Goal: Task Accomplishment & Management: Manage account settings

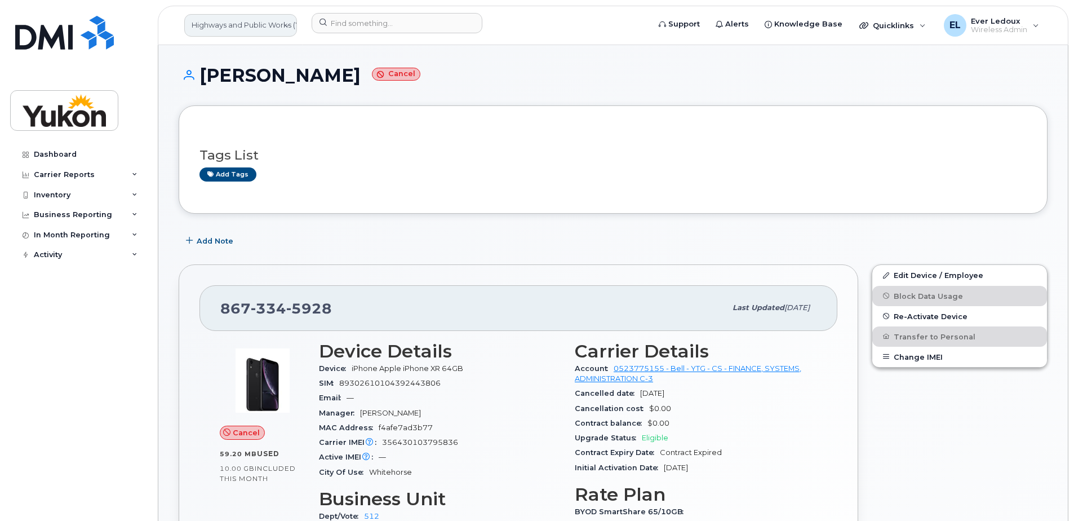
click at [237, 29] on link "Highways and Public Works (YTG)" at bounding box center [240, 25] width 113 height 23
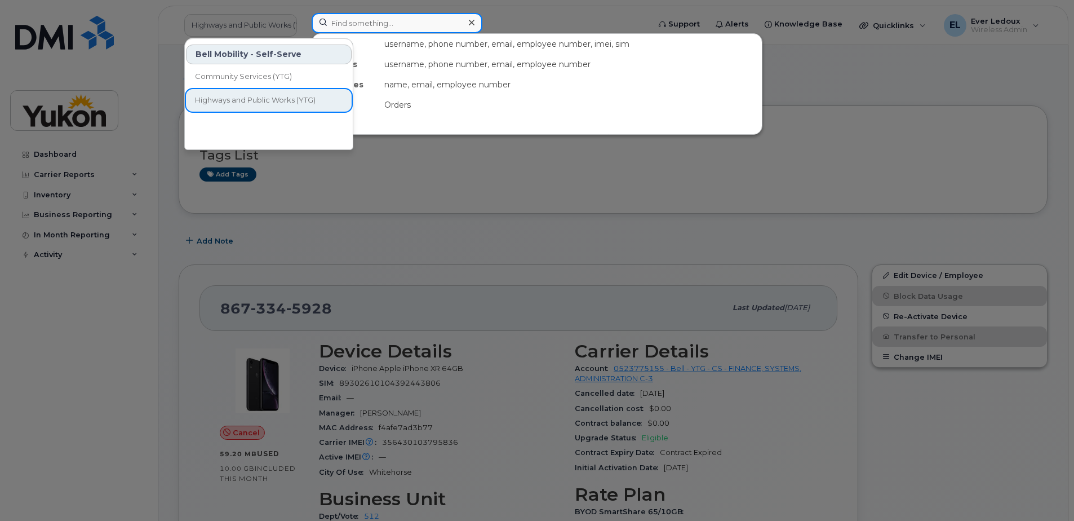
click at [361, 24] on input at bounding box center [397, 23] width 171 height 20
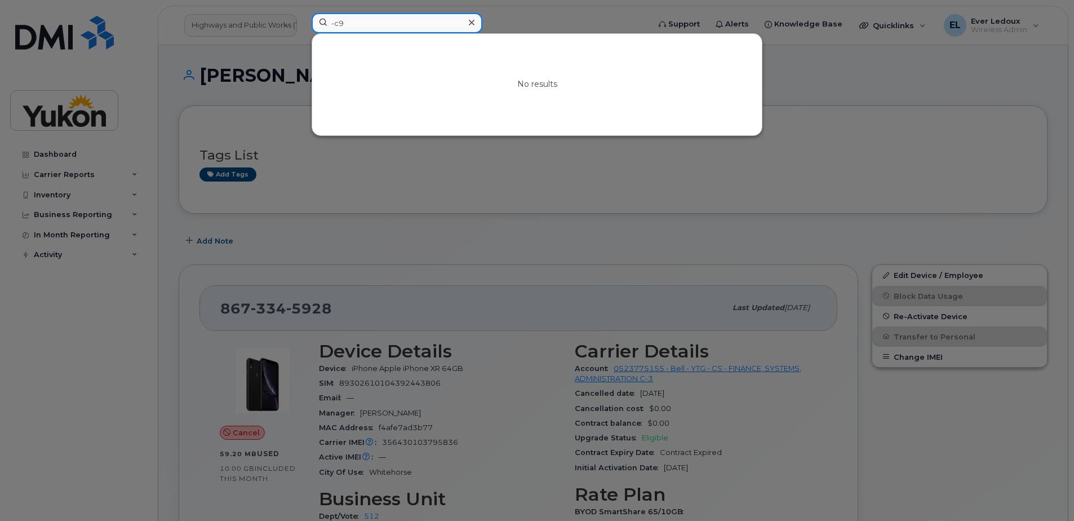
type input "-c9"
click at [214, 26] on div at bounding box center [537, 260] width 1074 height 521
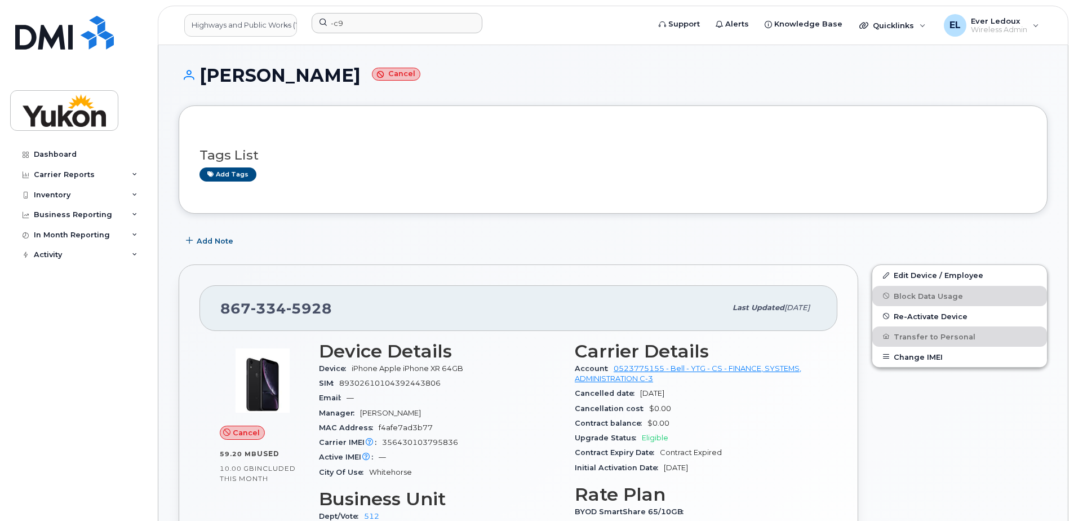
click at [214, 26] on link "Highways and Public Works (YTG)" at bounding box center [240, 25] width 113 height 23
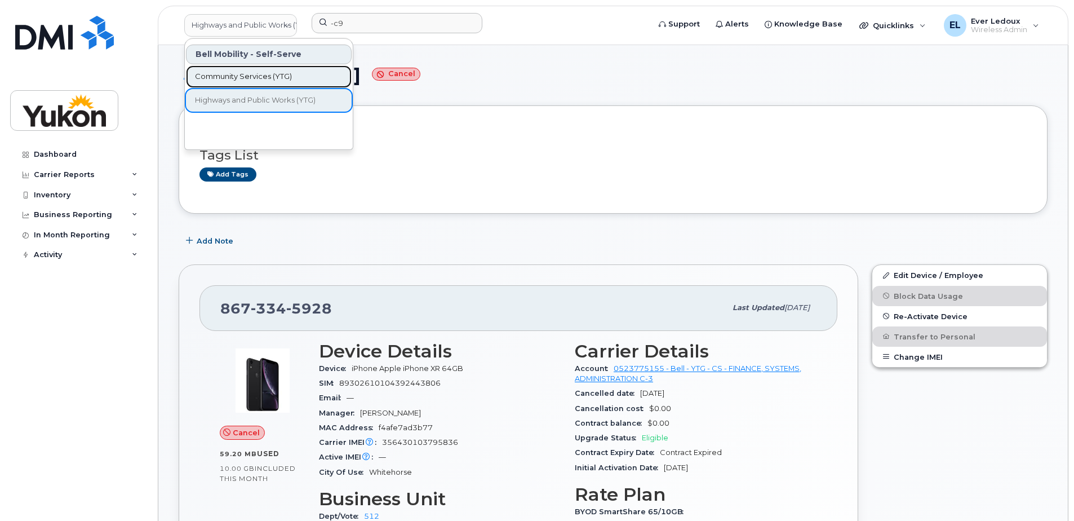
click at [233, 83] on link "Community Services (YTG)" at bounding box center [269, 76] width 166 height 23
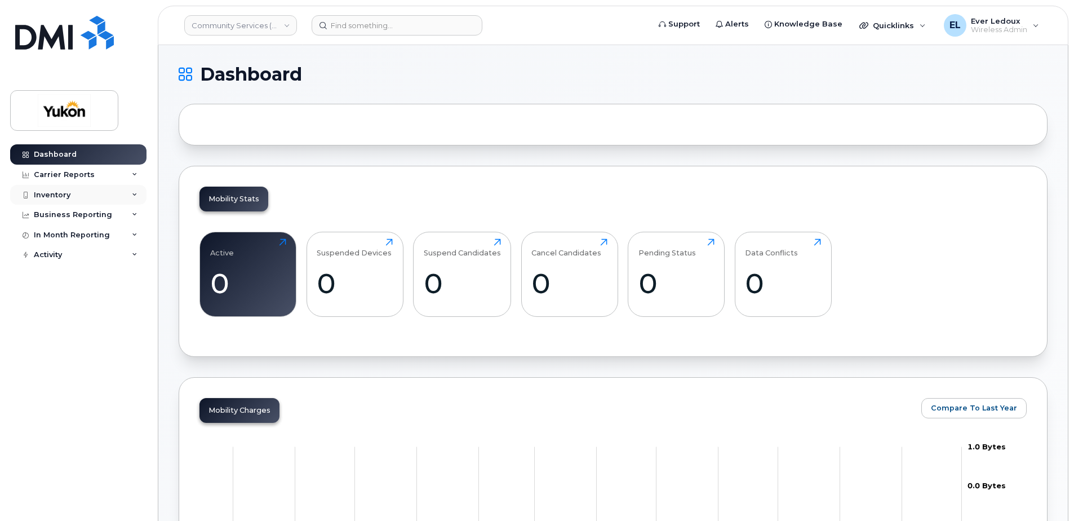
click at [68, 191] on div "Inventory" at bounding box center [52, 194] width 37 height 9
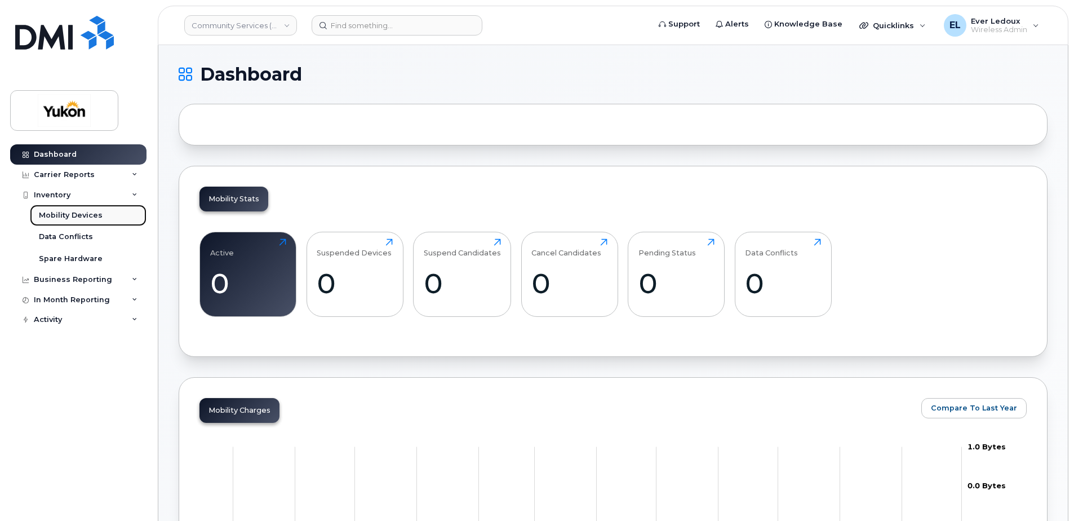
click at [74, 217] on div "Mobility Devices" at bounding box center [71, 215] width 64 height 10
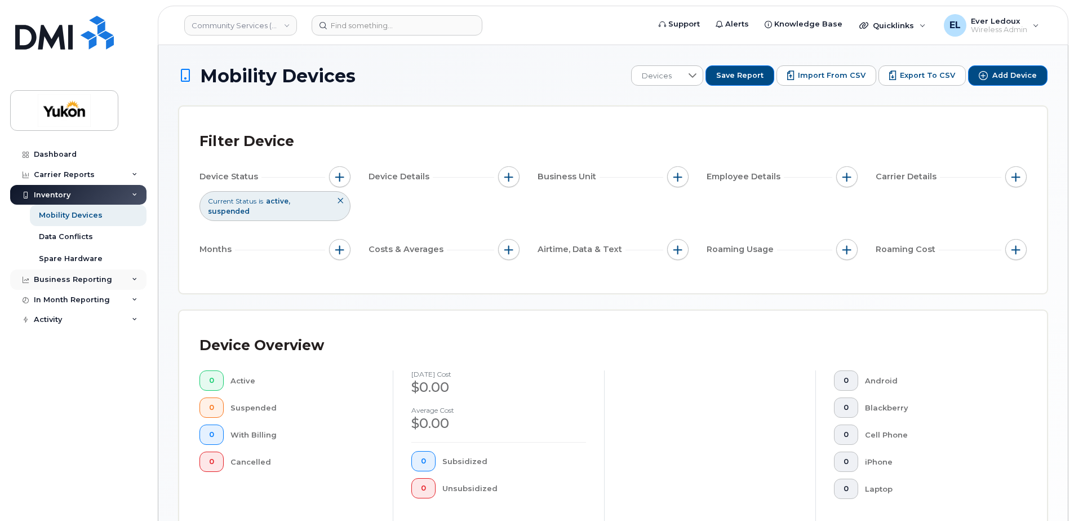
click at [127, 280] on div "Business Reporting" at bounding box center [78, 279] width 136 height 20
click at [92, 297] on div "Business Unit Reports" at bounding box center [83, 300] width 88 height 10
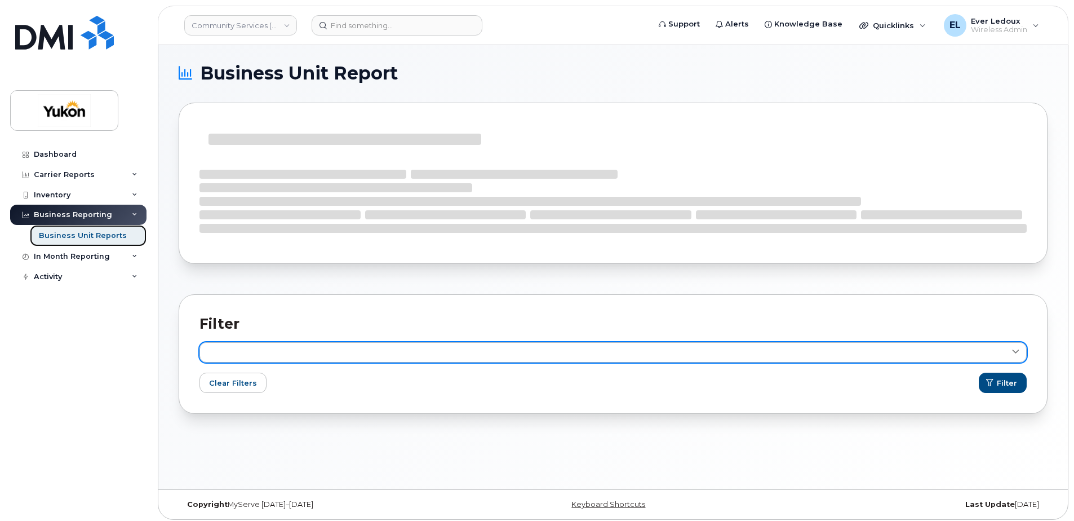
scroll to position [6, 0]
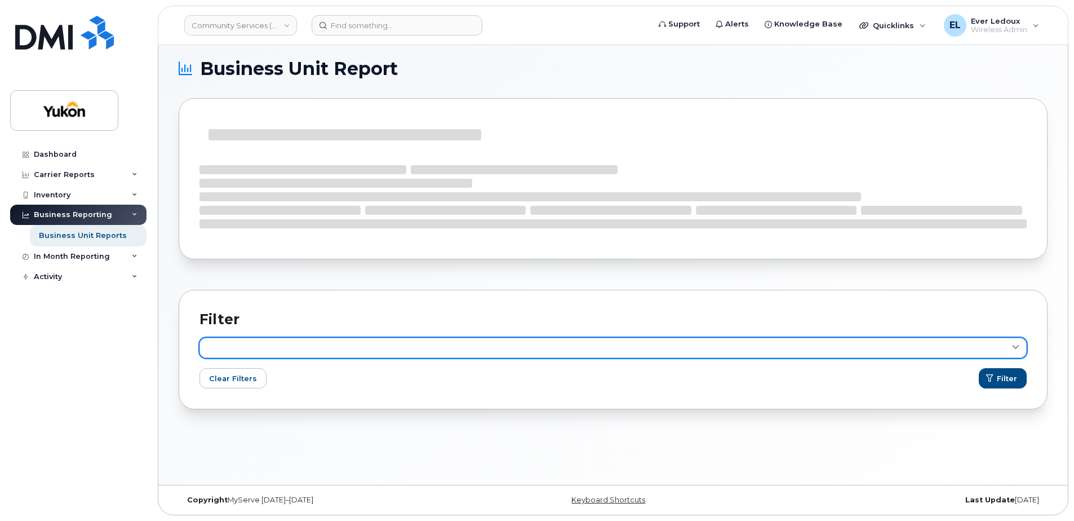
click at [840, 353] on link at bounding box center [612, 347] width 827 height 20
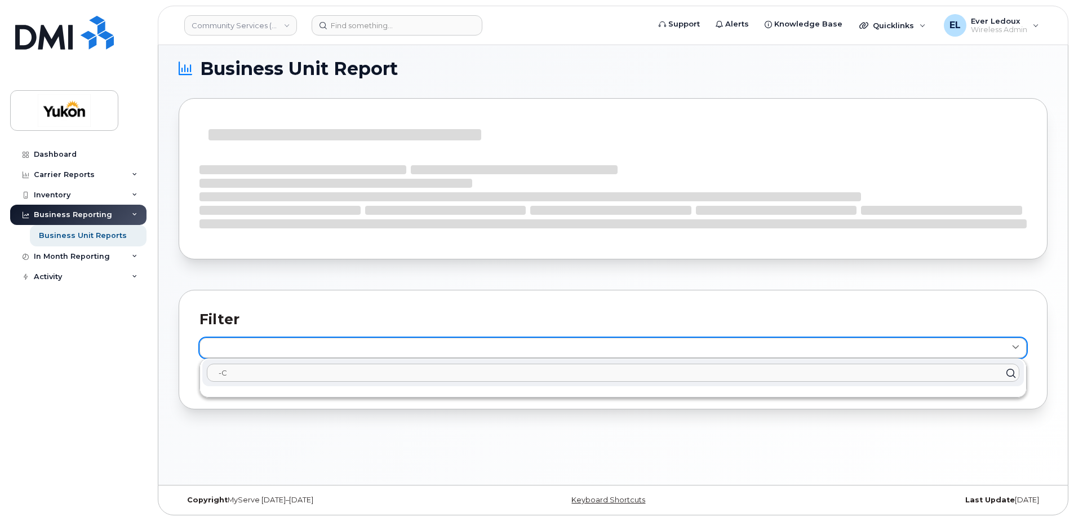
type input "-C9"
click button "Filter" at bounding box center [1003, 378] width 48 height 20
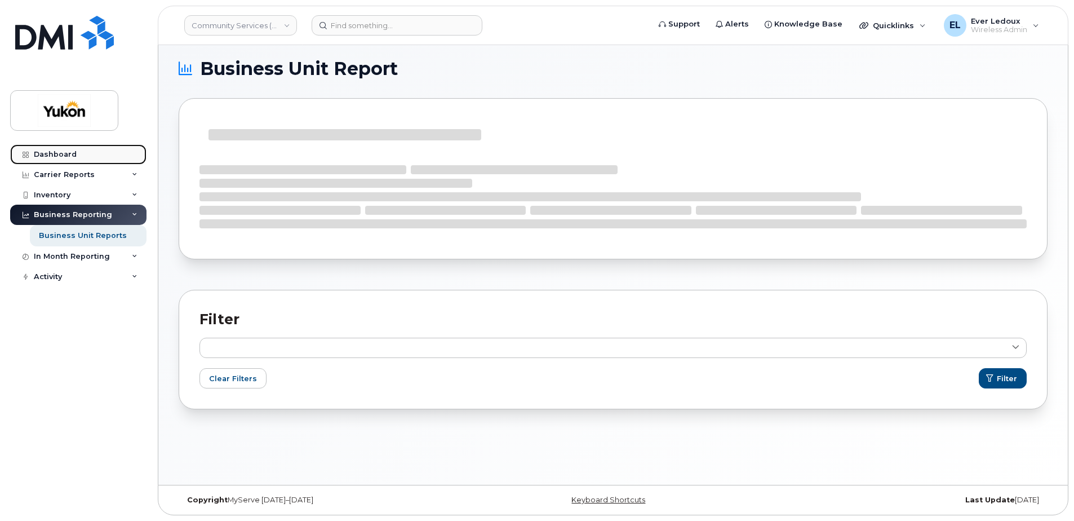
click at [69, 150] on div "Dashboard" at bounding box center [55, 154] width 43 height 9
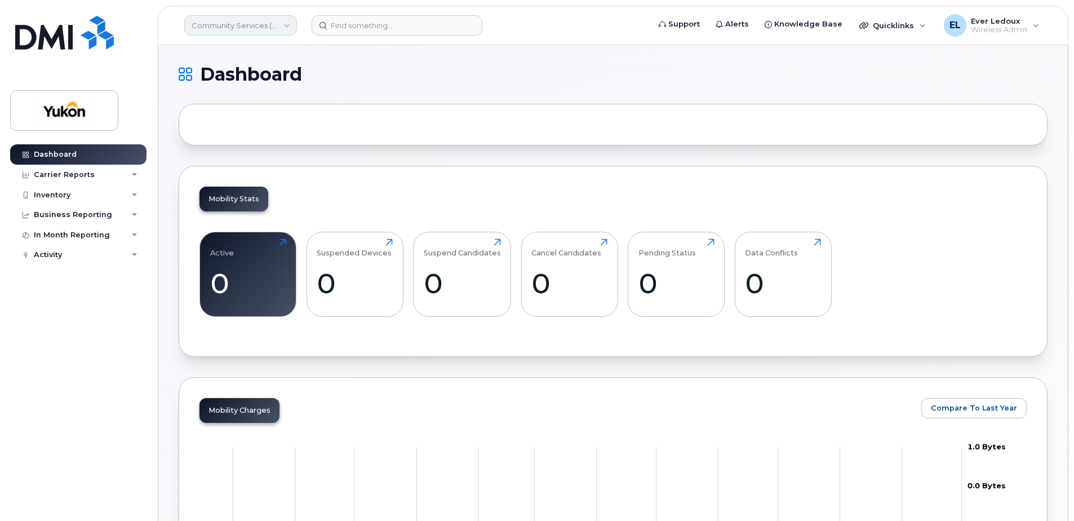
click at [264, 24] on link "Community Services (YTG)" at bounding box center [240, 25] width 113 height 20
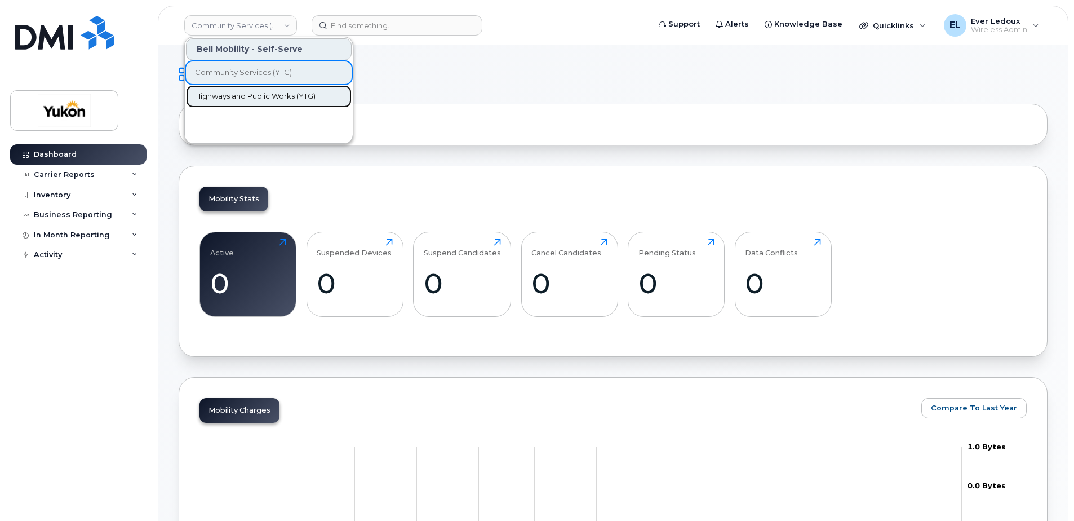
click at [258, 102] on link "Highways and Public Works (YTG)" at bounding box center [269, 96] width 166 height 23
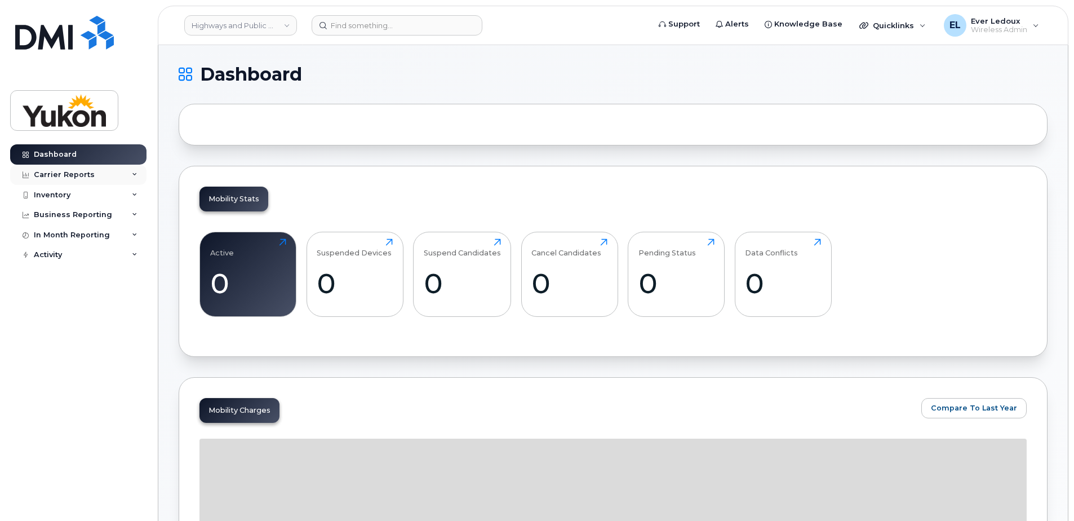
click at [80, 180] on div "Carrier Reports" at bounding box center [78, 175] width 136 height 20
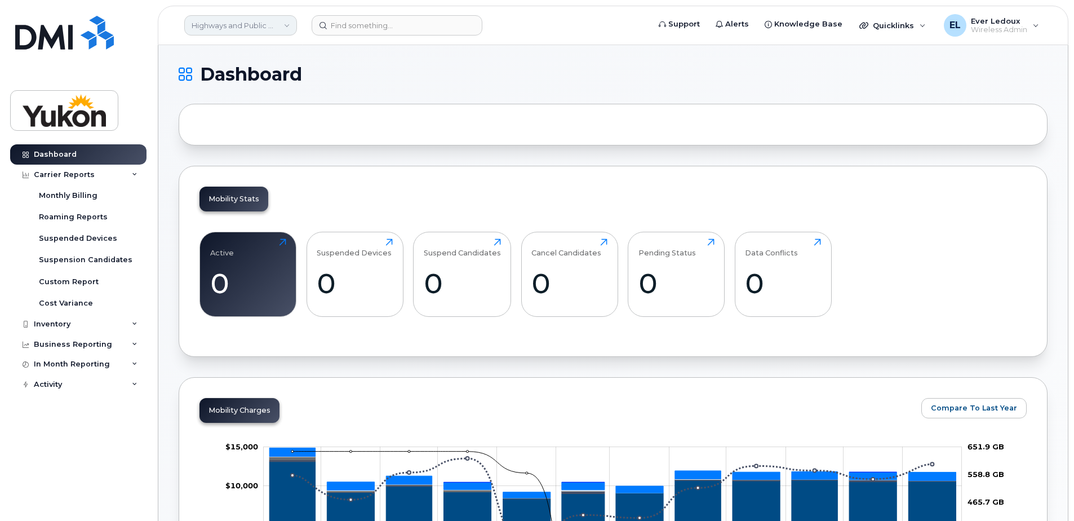
click at [220, 25] on link "Highways and Public Works (YTG)" at bounding box center [240, 25] width 113 height 20
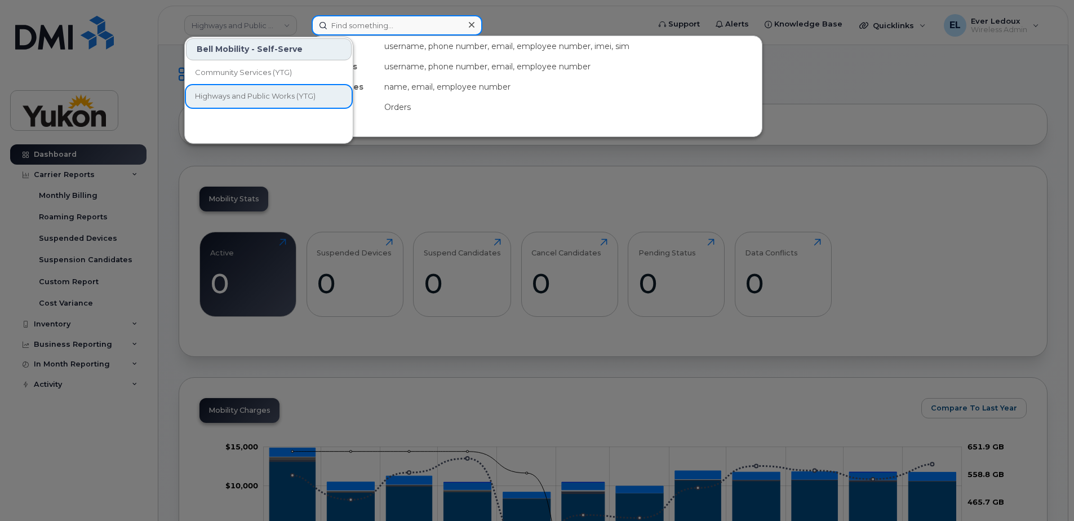
click at [358, 25] on input at bounding box center [397, 25] width 171 height 20
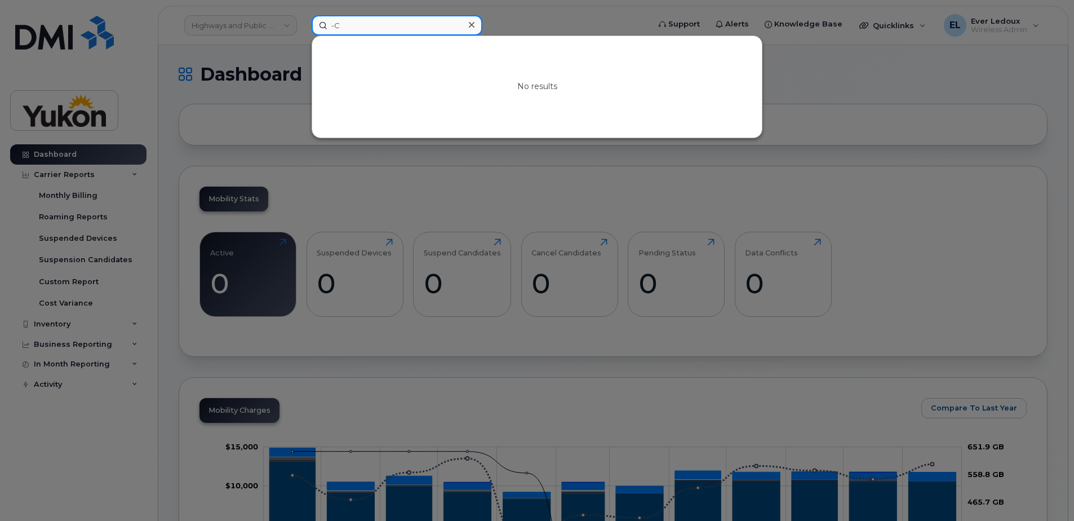
type input "-"
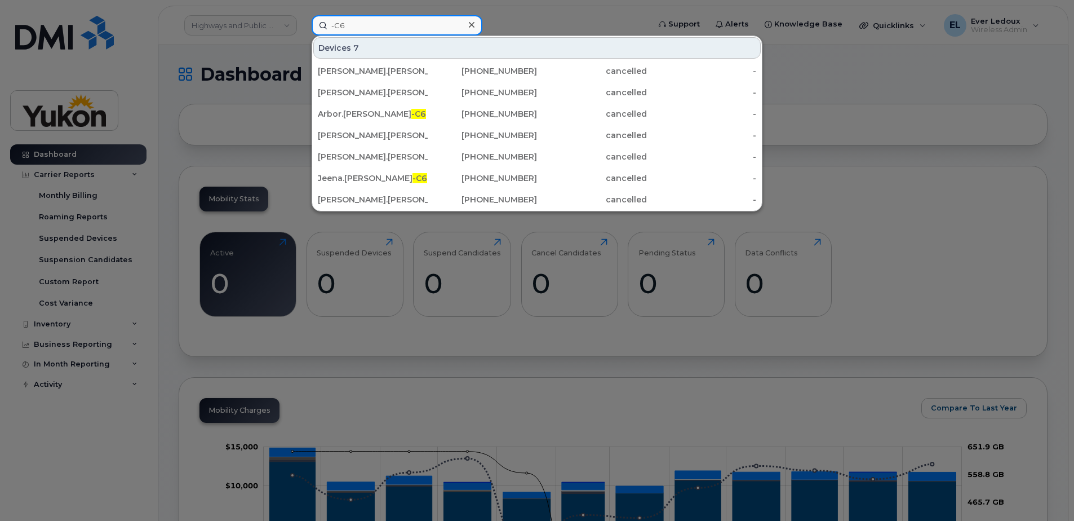
type input "-C6"
click at [327, 46] on div "Devices 7" at bounding box center [536, 47] width 447 height 21
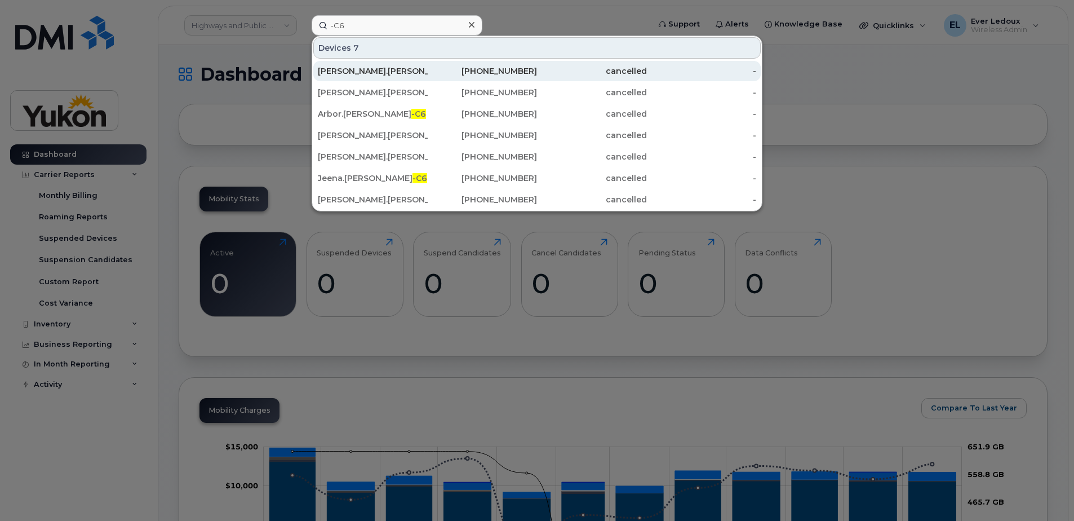
click at [383, 71] on div "Sarah.Russo -C6" at bounding box center [373, 70] width 110 height 11
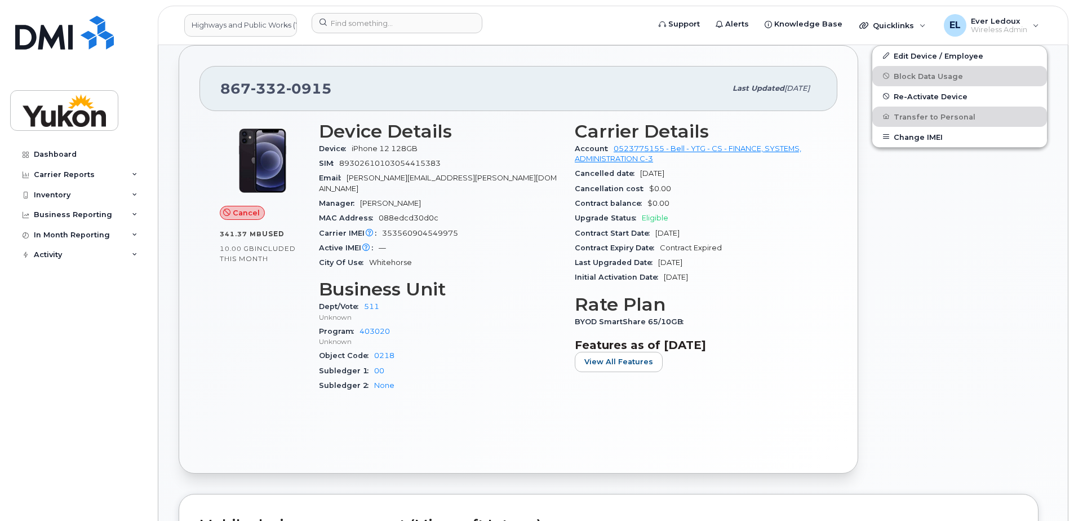
scroll to position [113, 0]
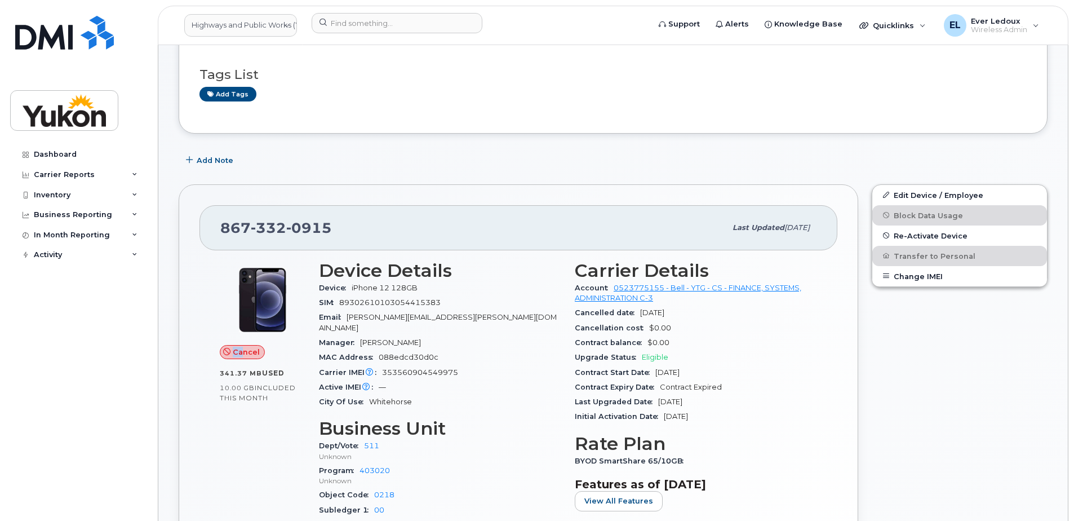
drag, startPoint x: 241, startPoint y: 356, endPoint x: 216, endPoint y: 333, distance: 33.1
click at [218, 337] on div "Cancel 341.37 MB  used 10.00 GB  included this month" at bounding box center [262, 401] width 99 height 294
click at [513, 162] on div "Add Note" at bounding box center [613, 160] width 869 height 20
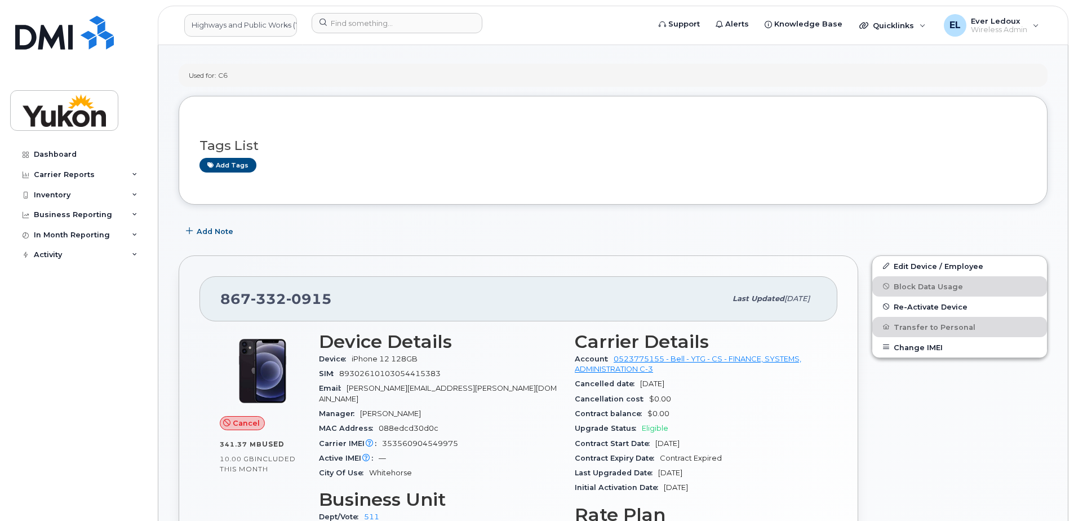
scroll to position [0, 0]
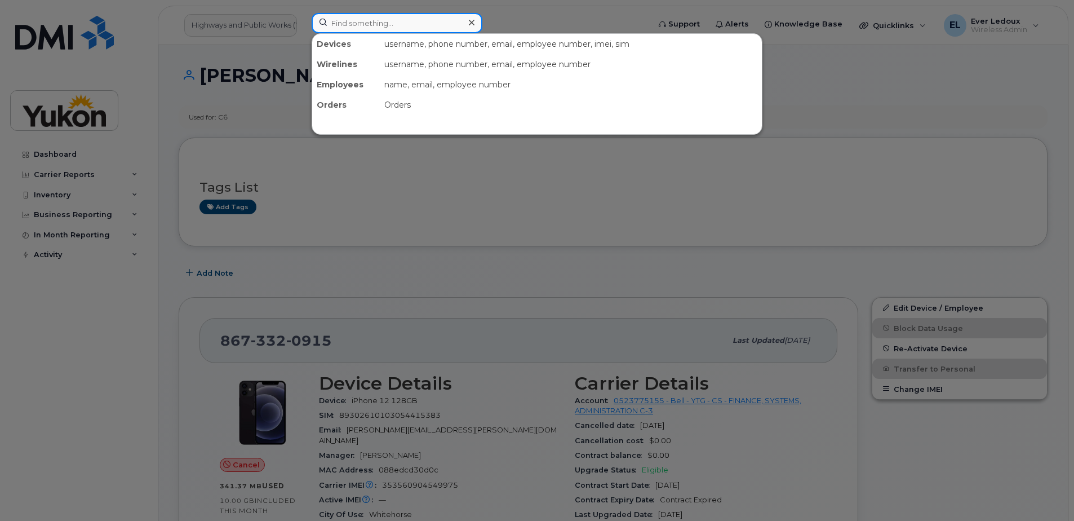
click at [375, 21] on input at bounding box center [397, 23] width 171 height 20
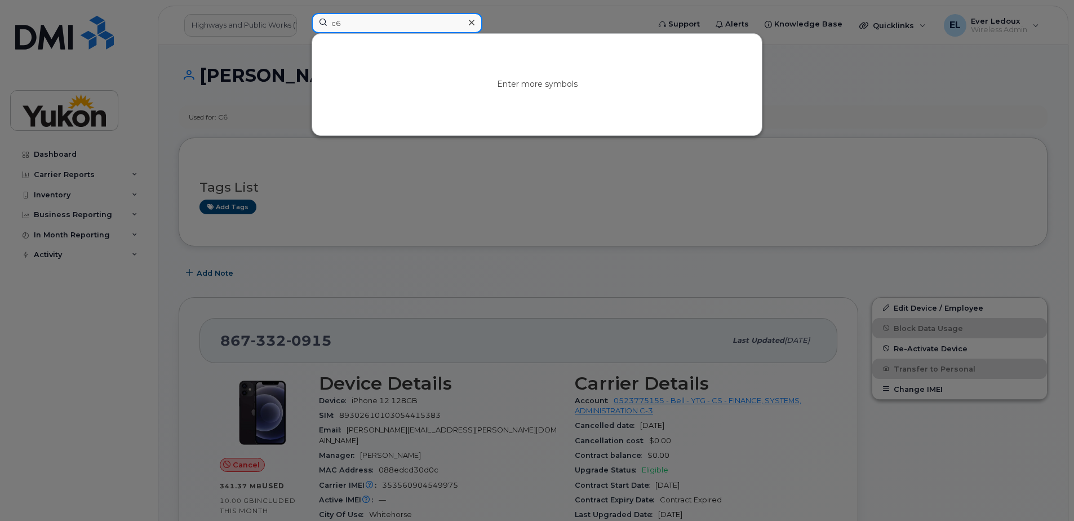
type input "c6"
click at [59, 267] on div at bounding box center [537, 260] width 1074 height 521
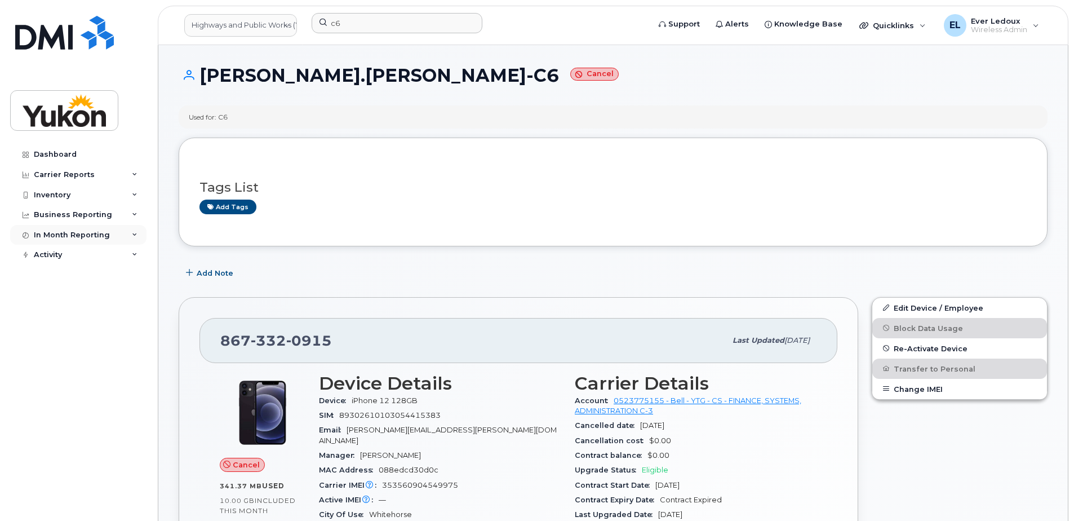
click at [104, 232] on div "In Month Reporting" at bounding box center [72, 234] width 76 height 9
click at [81, 219] on div "Business Reporting" at bounding box center [78, 215] width 136 height 20
click at [83, 241] on link "Business Unit Reports" at bounding box center [88, 235] width 117 height 21
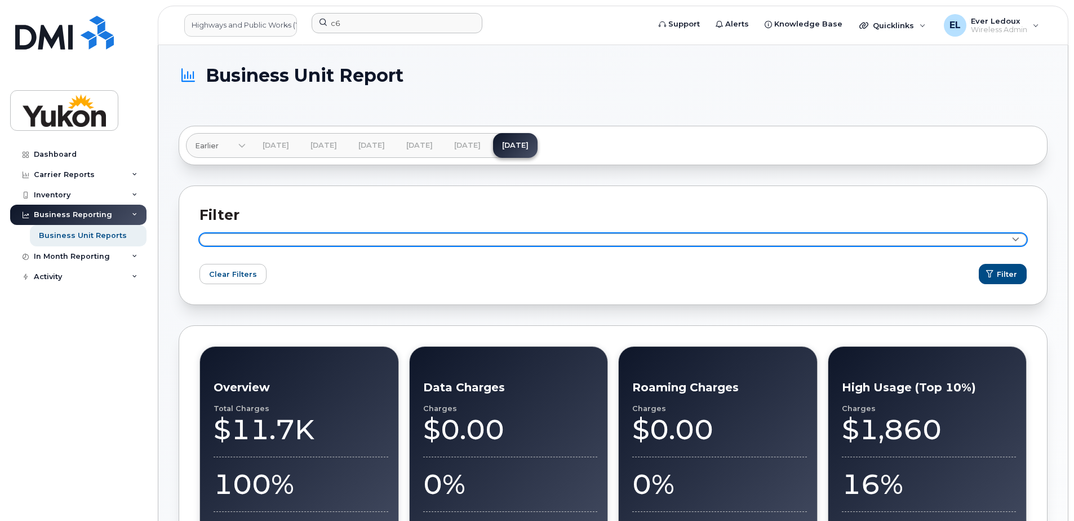
click at [247, 238] on link at bounding box center [612, 239] width 827 height 12
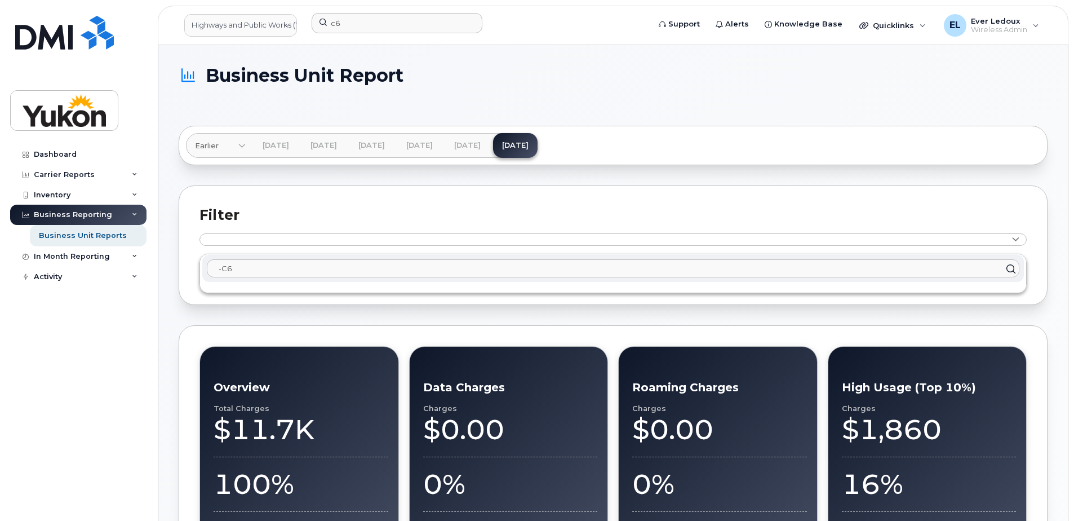
drag, startPoint x: 241, startPoint y: 269, endPoint x: 175, endPoint y: 268, distance: 65.9
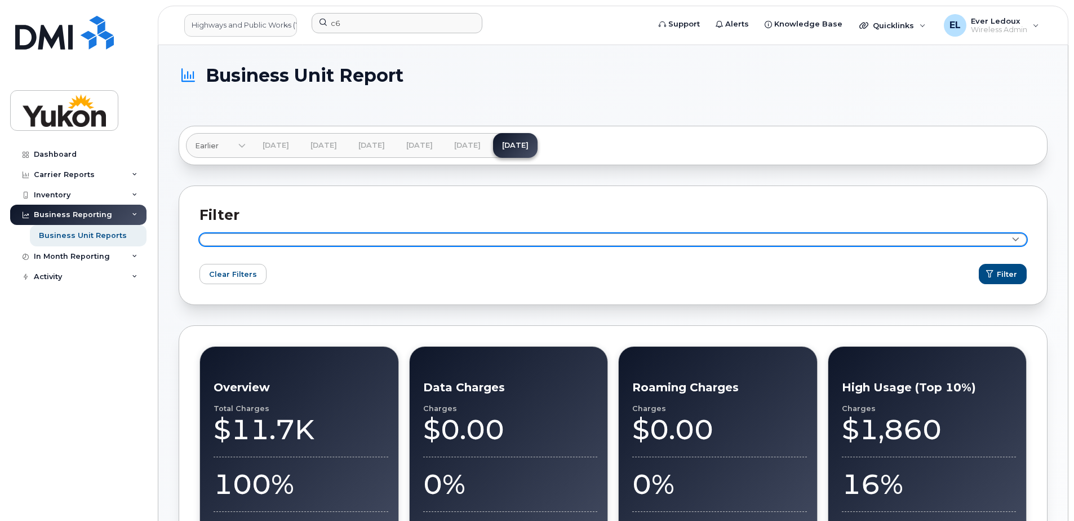
click at [333, 243] on link at bounding box center [612, 239] width 827 height 12
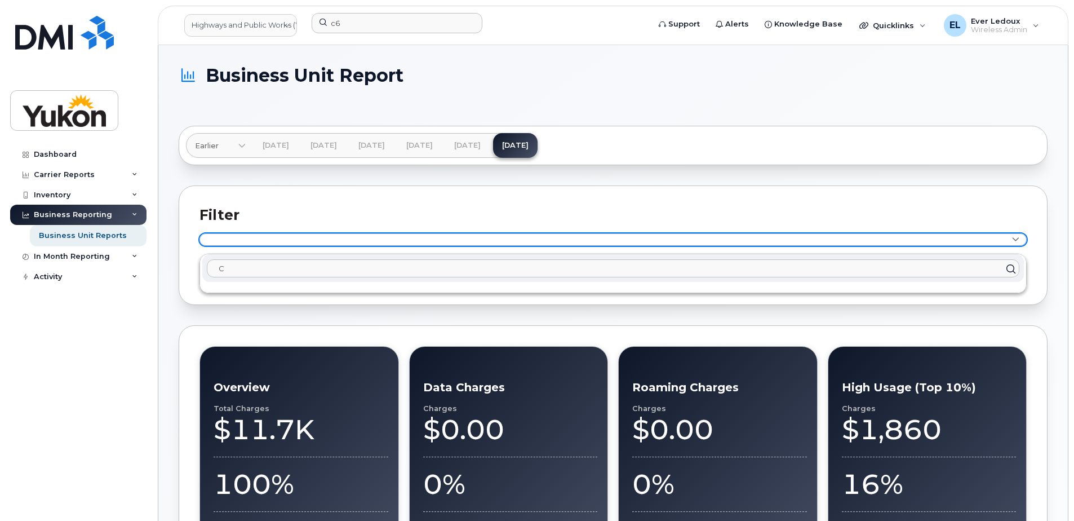
type input "C6"
click button "Filter" at bounding box center [1003, 274] width 48 height 20
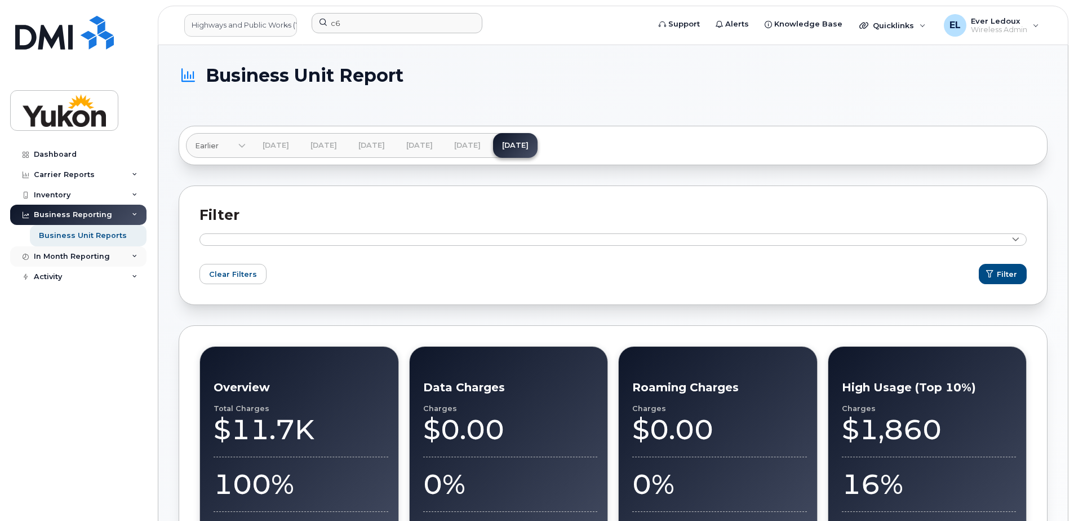
click at [69, 259] on div "In Month Reporting" at bounding box center [72, 256] width 76 height 9
click at [63, 327] on div "Activity" at bounding box center [78, 319] width 136 height 20
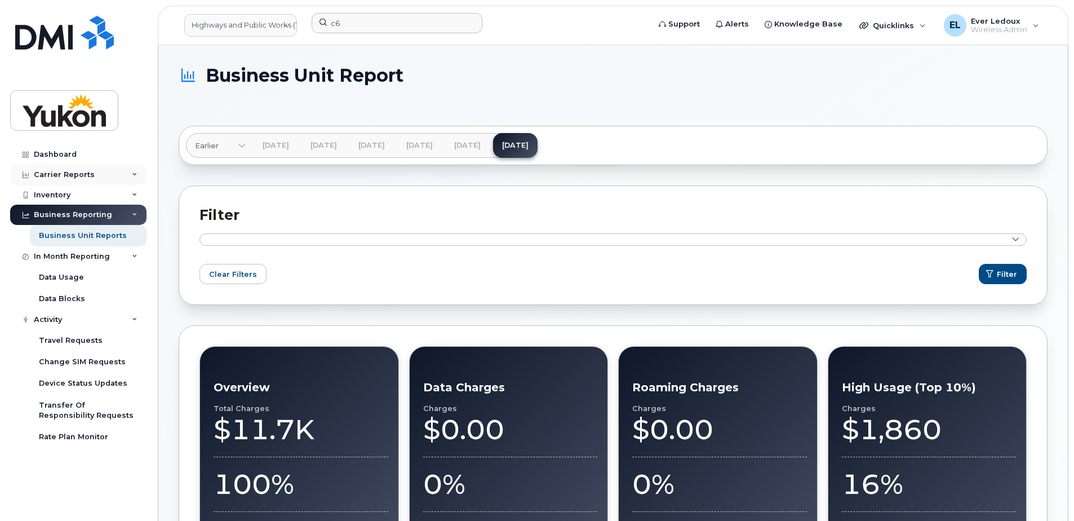
click at [60, 173] on div "Carrier Reports" at bounding box center [64, 174] width 61 height 9
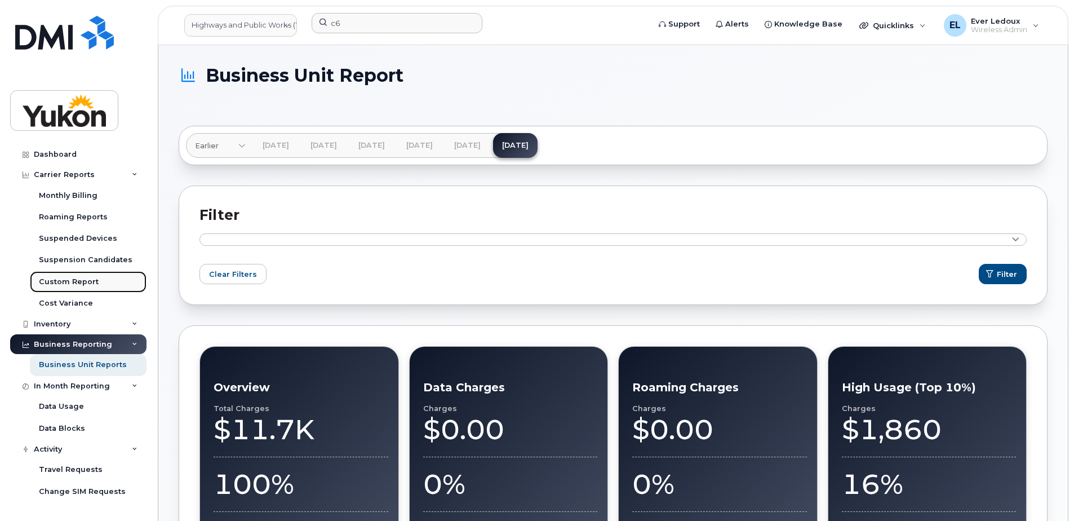
click at [74, 282] on div "Custom Report" at bounding box center [69, 282] width 60 height 10
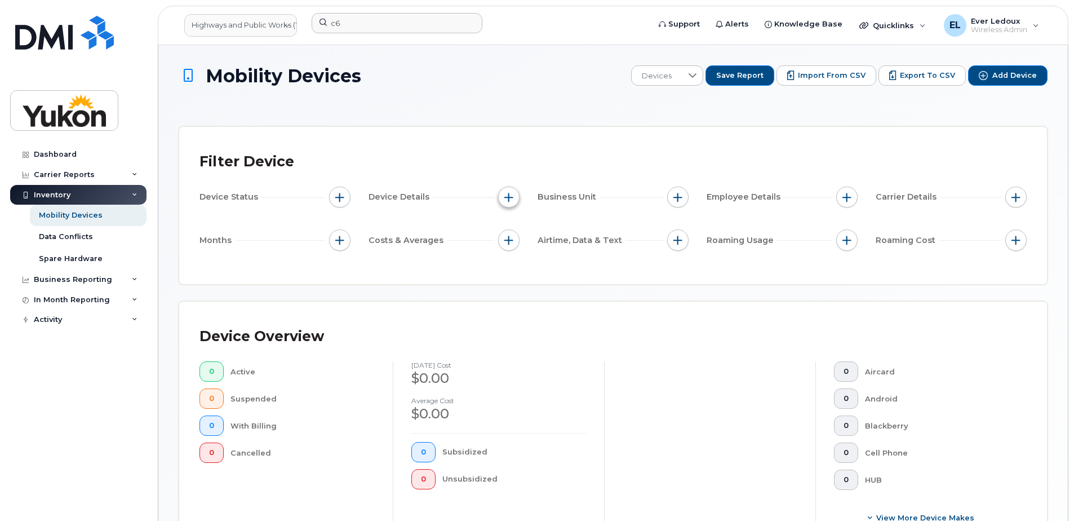
click at [507, 188] on button "button" at bounding box center [508, 196] width 21 height 21
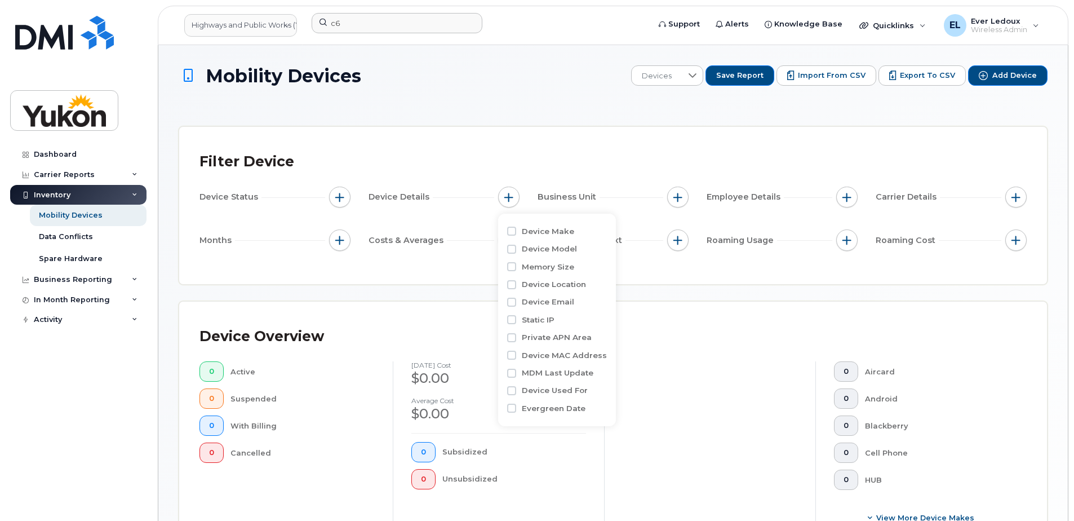
click at [396, 274] on div "Filter Device Device Status Device Details Business Unit Employee Details Carri…" at bounding box center [613, 205] width 868 height 157
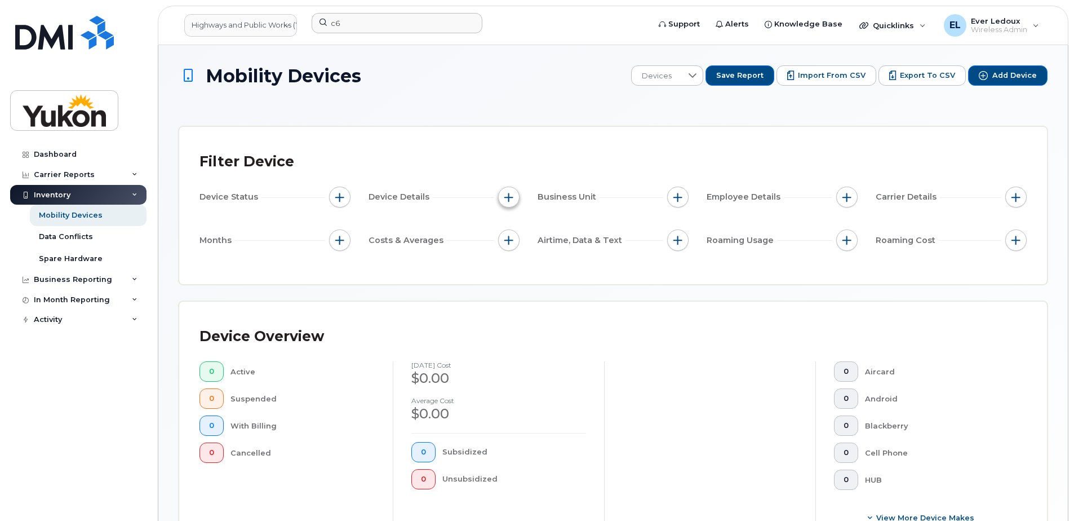
click at [507, 196] on span "button" at bounding box center [508, 197] width 9 height 9
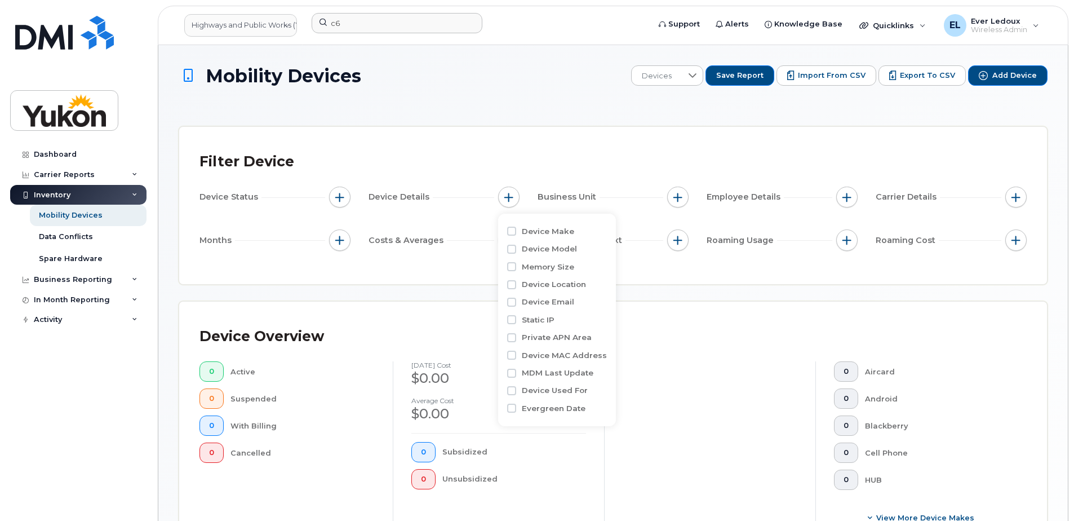
click at [668, 277] on div "Filter Device Device Status Device Details Business Unit Employee Details Carri…" at bounding box center [613, 205] width 868 height 157
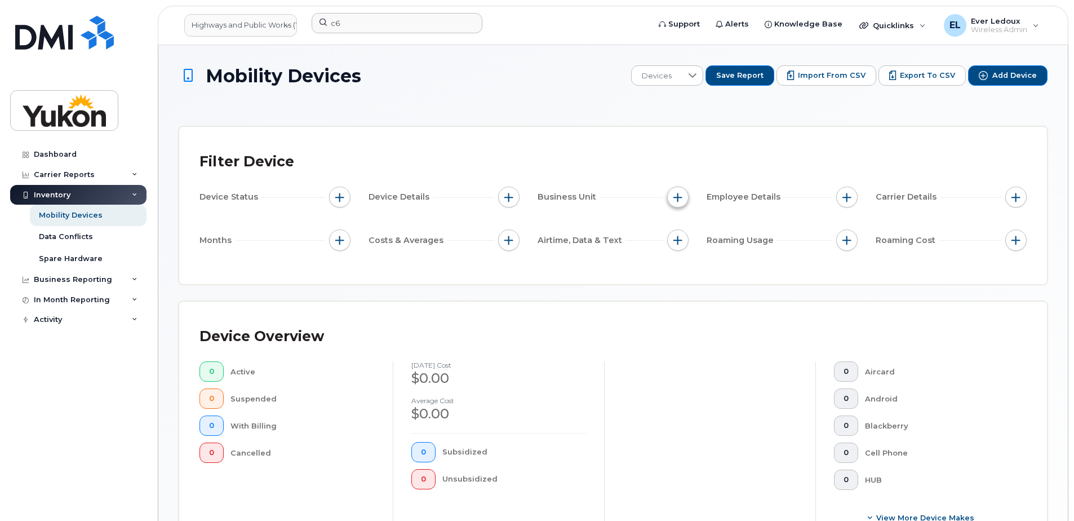
click at [683, 200] on button "button" at bounding box center [677, 196] width 21 height 21
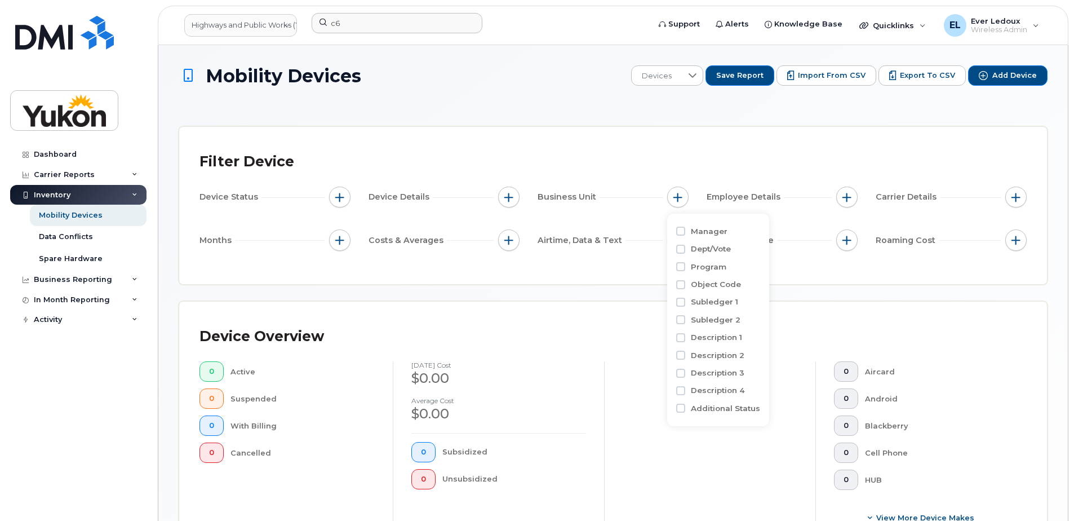
click at [698, 267] on label "Program" at bounding box center [708, 266] width 35 height 11
click at [685, 267] on input "Program" at bounding box center [680, 266] width 9 height 9
checkbox input "true"
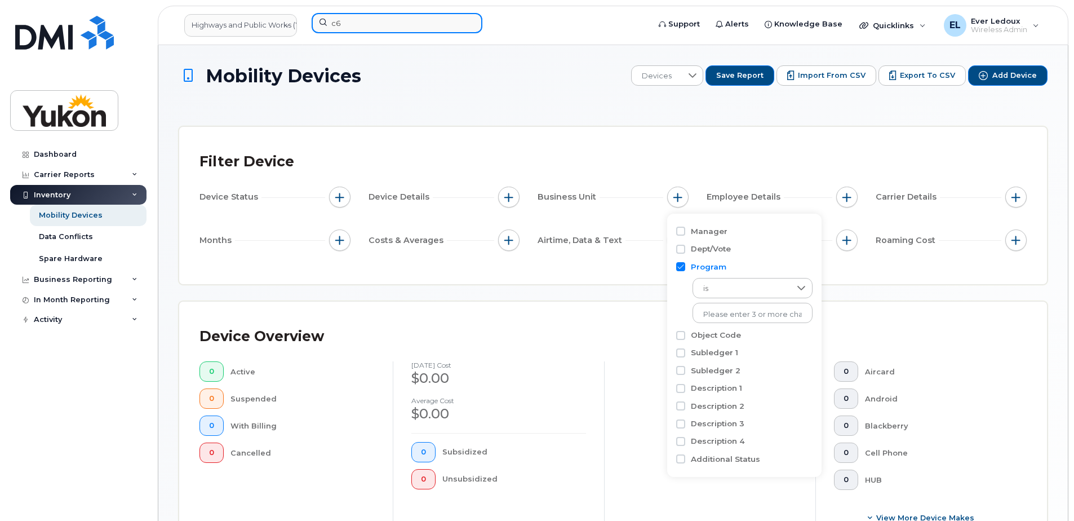
click at [362, 26] on input "c6" at bounding box center [397, 23] width 171 height 20
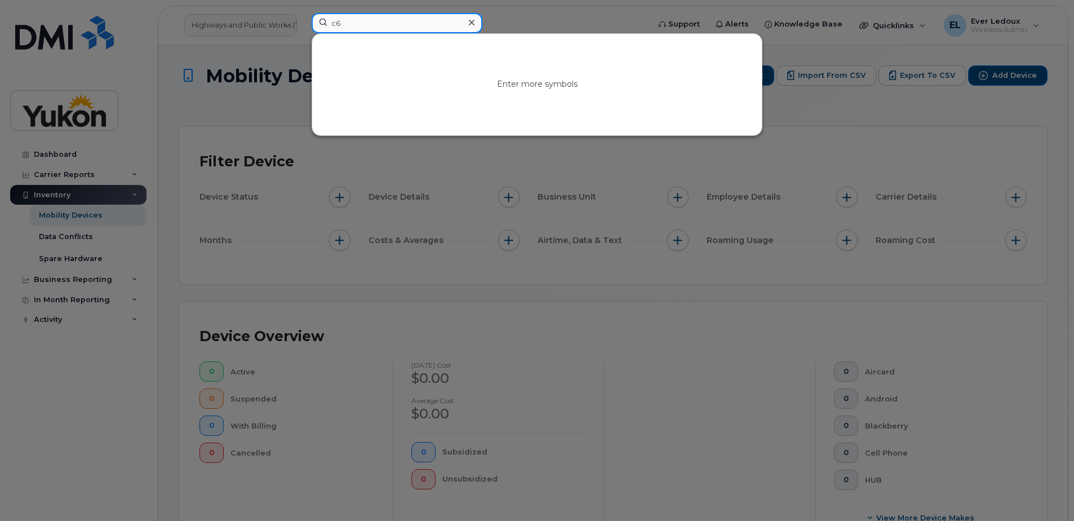
drag, startPoint x: 381, startPoint y: 20, endPoint x: 225, endPoint y: 26, distance: 156.2
click at [303, 20] on div "c6 Enter more symbols" at bounding box center [477, 25] width 348 height 25
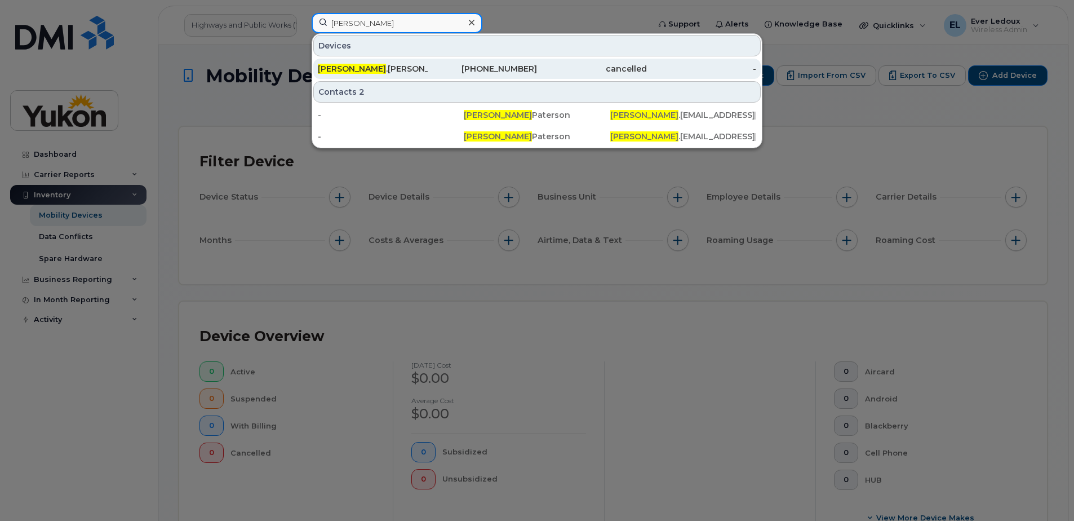
type input "SAMANTHA"
click at [536, 72] on div "867-336-0396" at bounding box center [483, 68] width 110 height 11
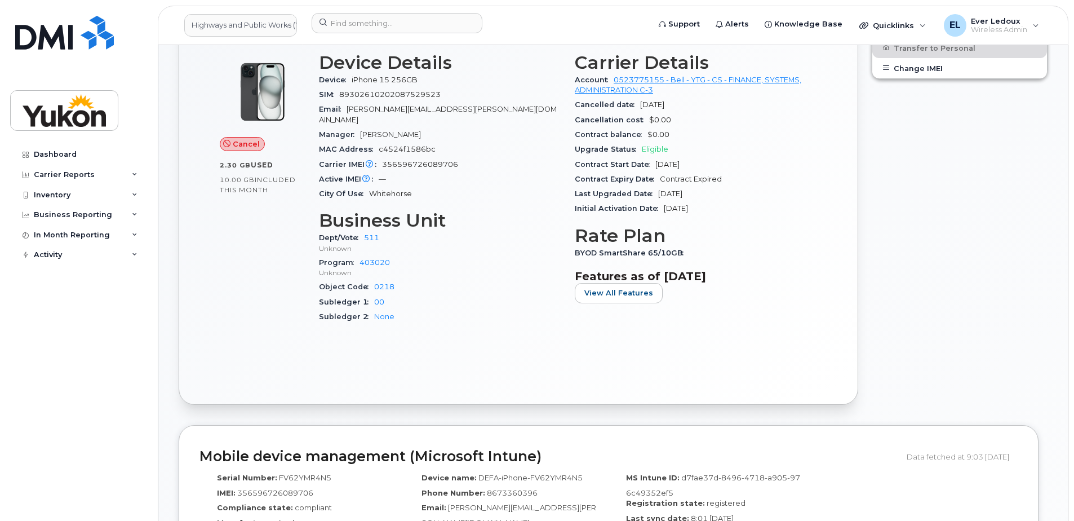
scroll to position [56, 0]
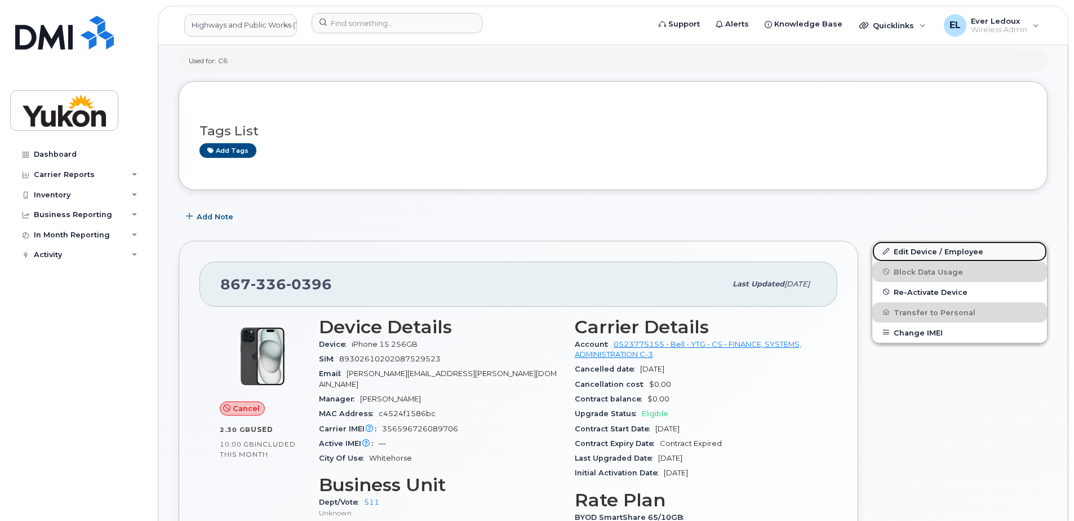
click at [926, 251] on link "Edit Device / Employee" at bounding box center [959, 251] width 175 height 20
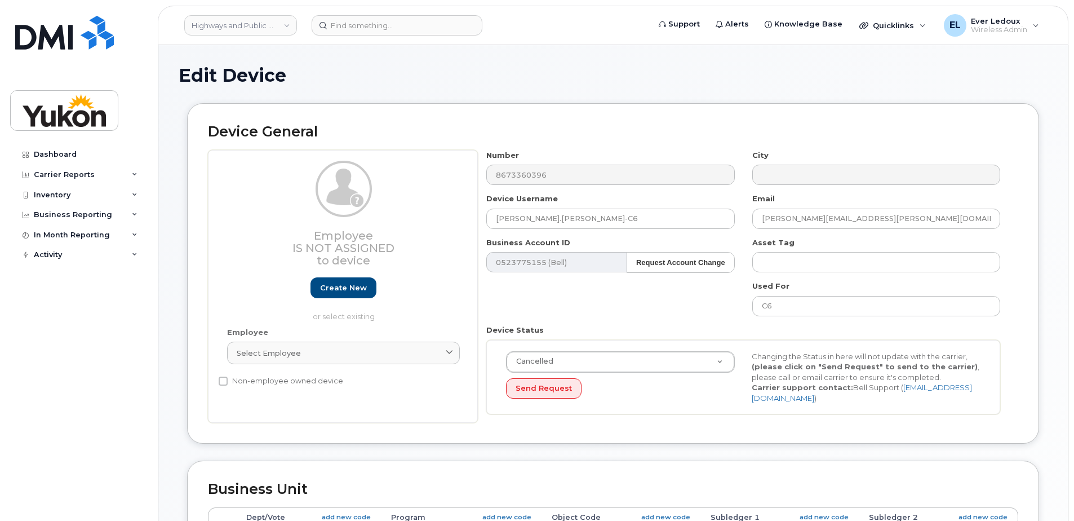
select select "33497494"
select select "33497282"
select select "33507478"
drag, startPoint x: 811, startPoint y: 307, endPoint x: 745, endPoint y: 311, distance: 66.0
click at [727, 305] on div "Number 8673360396 City Device Username Samantha.Crosby-C6 Email Samantha.Crosby…" at bounding box center [743, 286] width 531 height 273
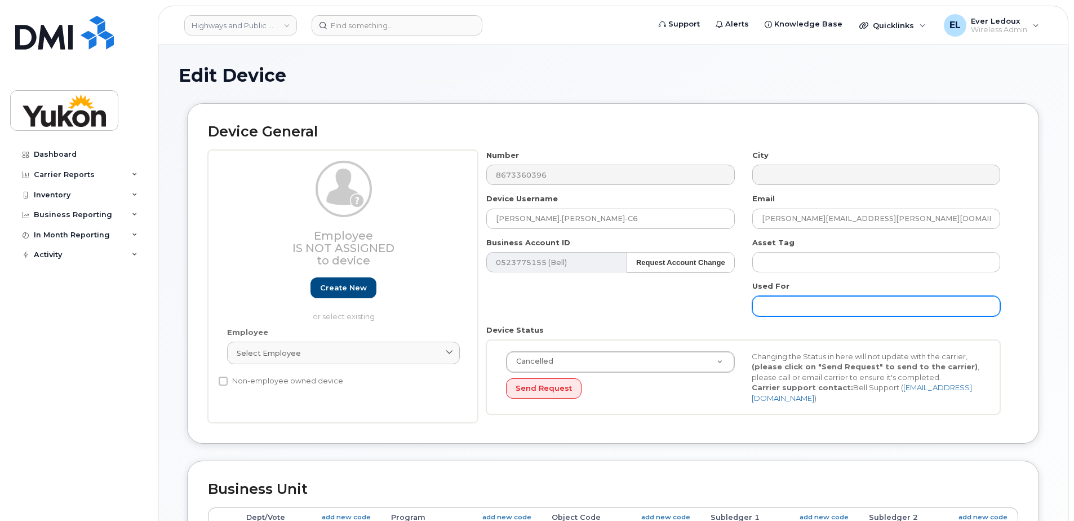
scroll to position [56, 0]
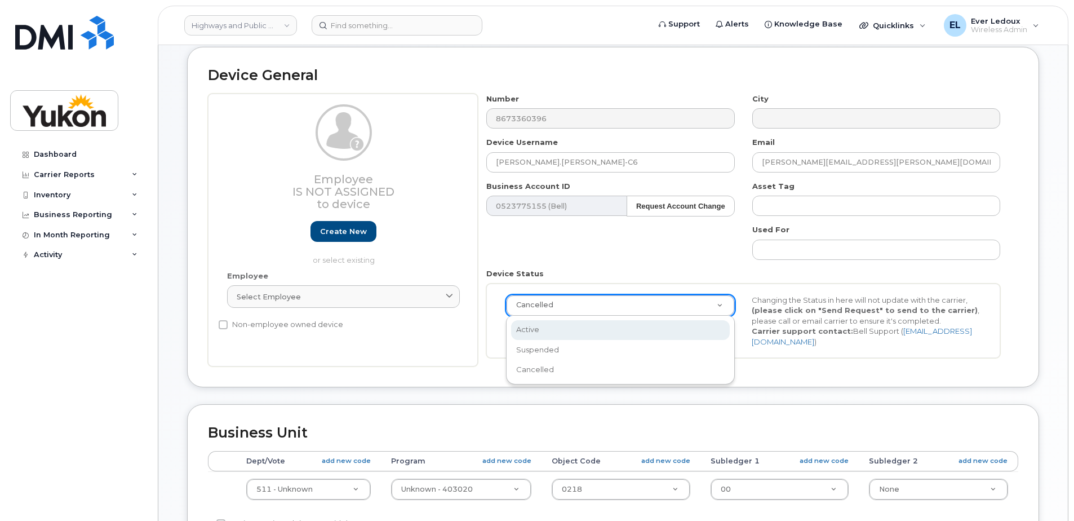
select select "active"
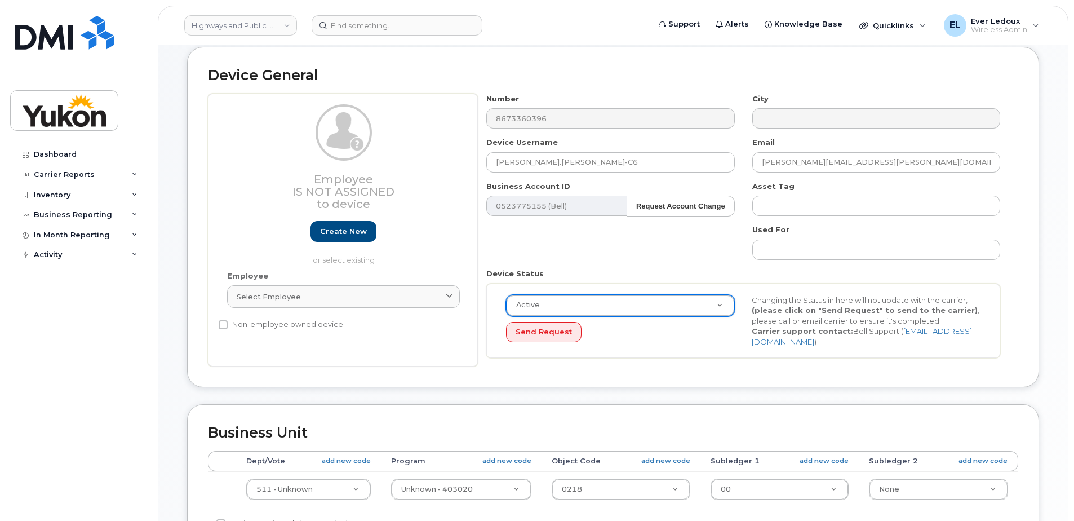
click at [660, 255] on div "Number 8673360396 City Device Username Samantha.Crosby-C6 Email Samantha.Crosby…" at bounding box center [743, 230] width 531 height 273
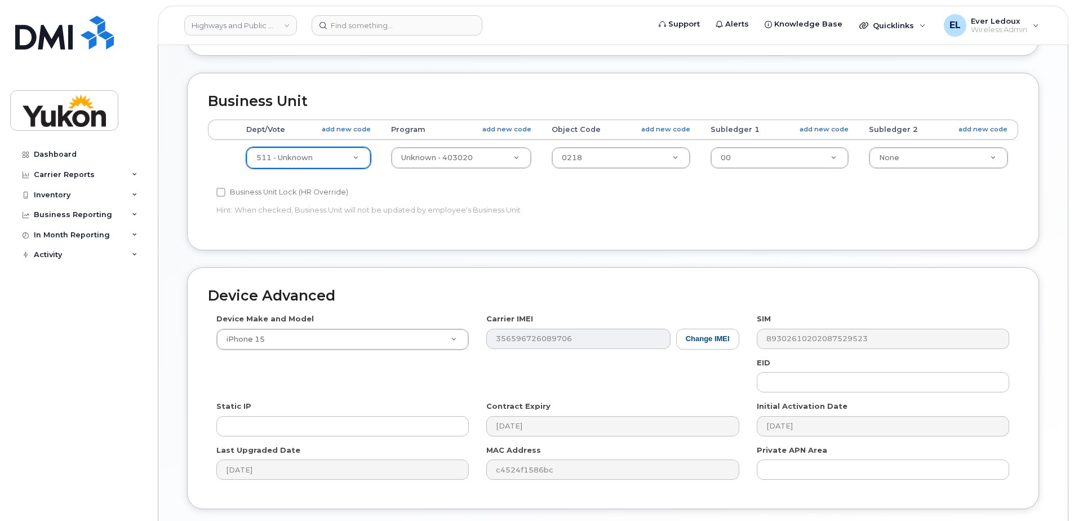
scroll to position [394, 0]
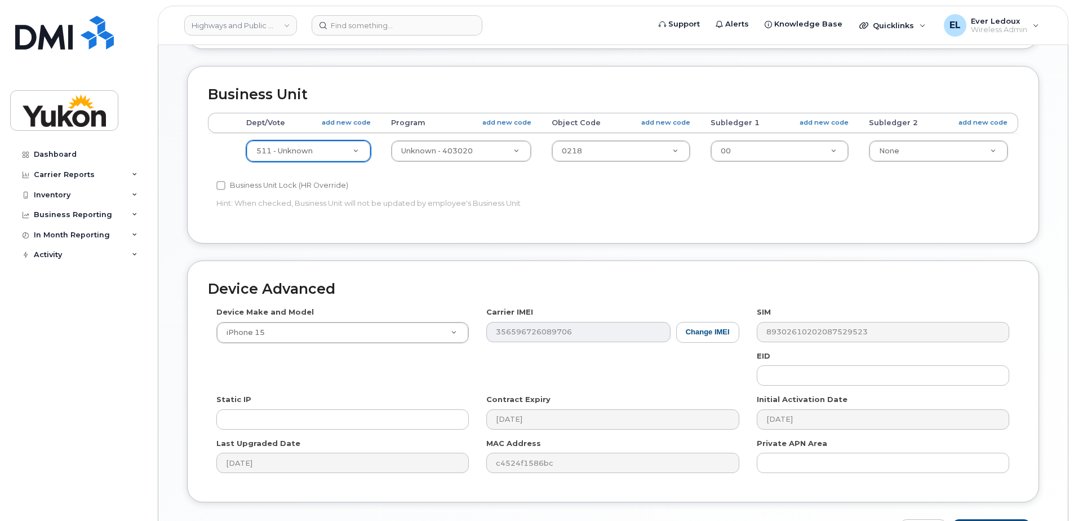
click at [597, 222] on div "Accounting Categories Rules Dept/Vote add new code Program add new code Object …" at bounding box center [613, 168] width 810 height 110
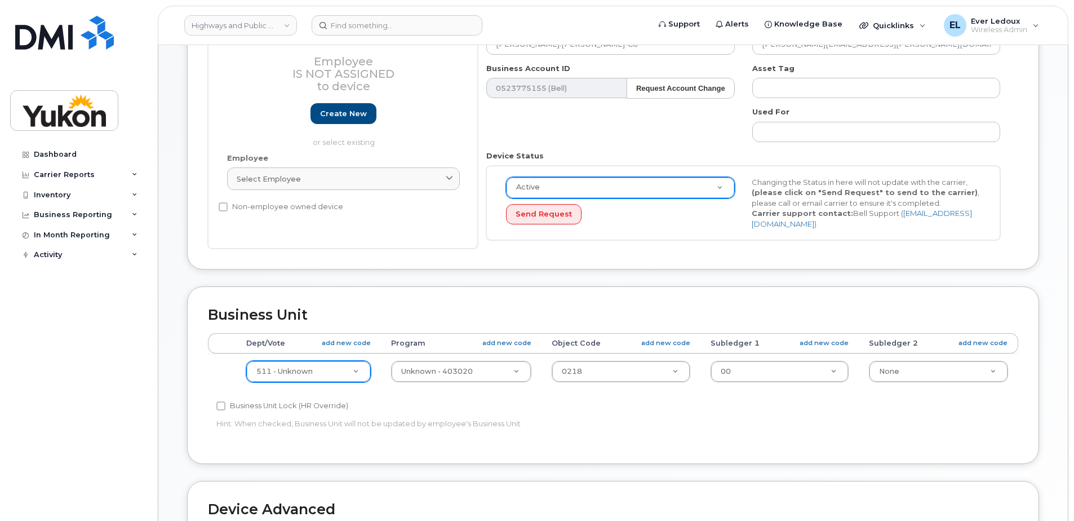
scroll to position [0, 0]
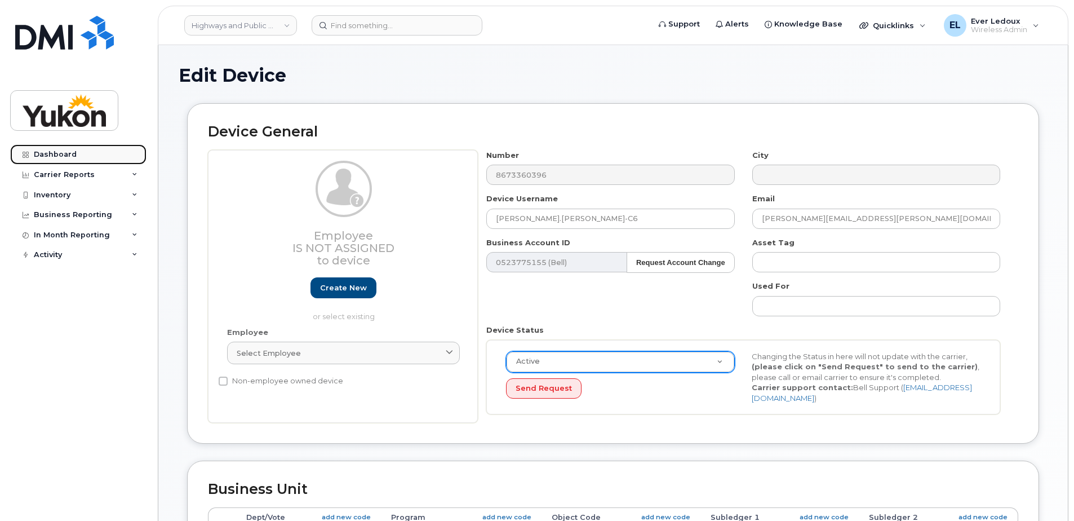
click at [64, 152] on div "Dashboard" at bounding box center [55, 154] width 43 height 9
click at [73, 167] on div "Carrier Reports" at bounding box center [78, 175] width 136 height 20
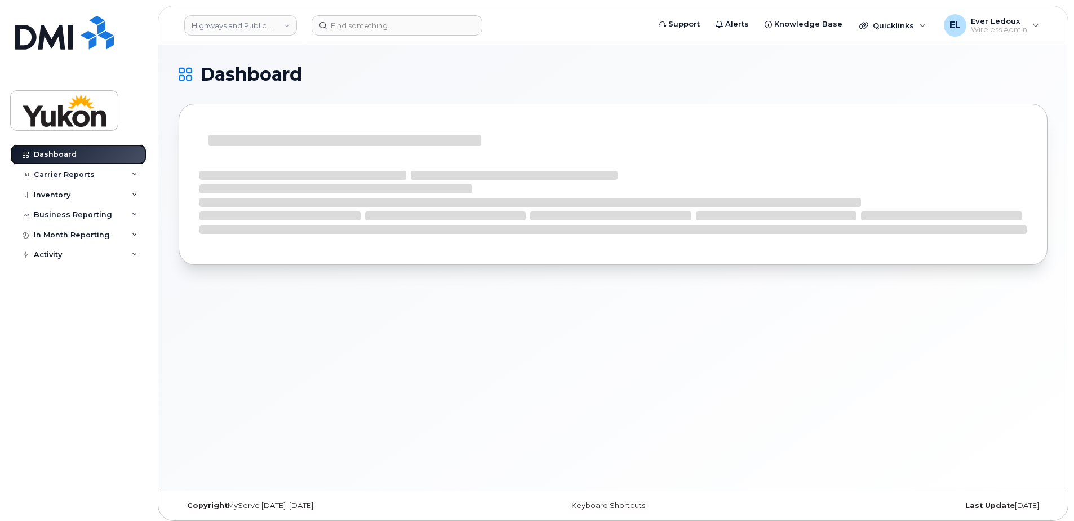
click at [66, 153] on div "Dashboard" at bounding box center [55, 154] width 43 height 9
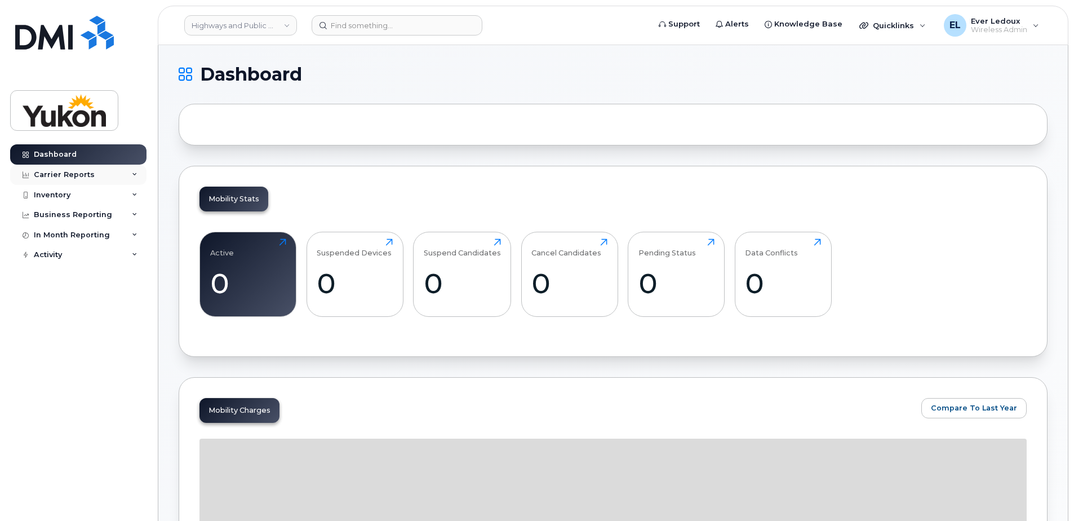
click at [69, 176] on div "Carrier Reports" at bounding box center [64, 174] width 61 height 9
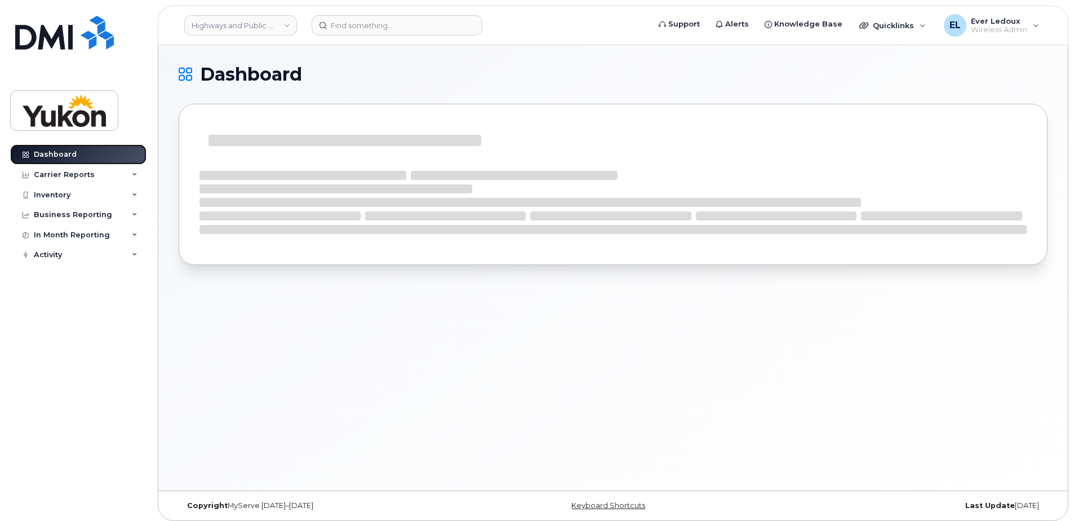
click at [69, 154] on div "Dashboard" at bounding box center [55, 154] width 43 height 9
click at [54, 174] on div "Carrier Reports" at bounding box center [64, 174] width 61 height 9
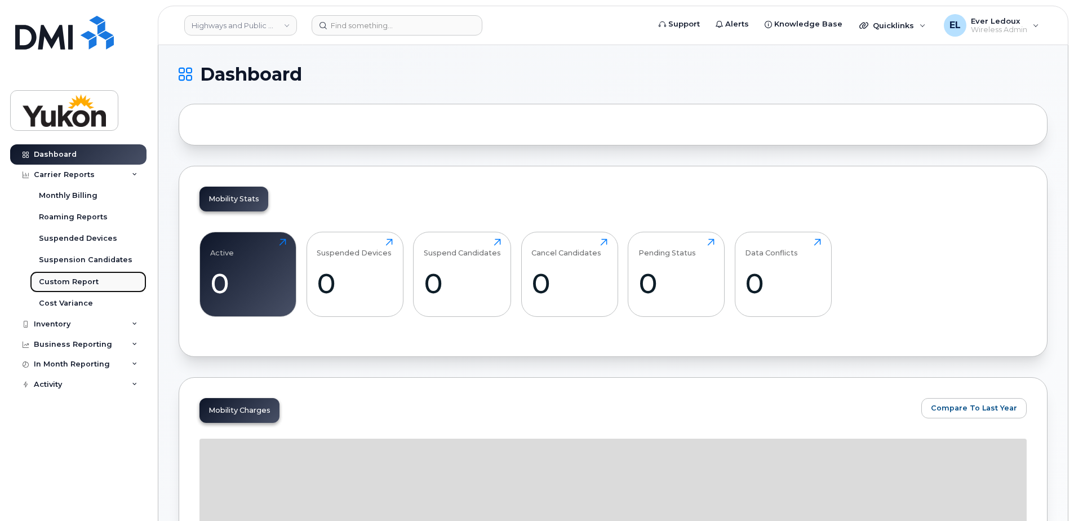
click at [70, 285] on div "Custom Report" at bounding box center [69, 282] width 60 height 10
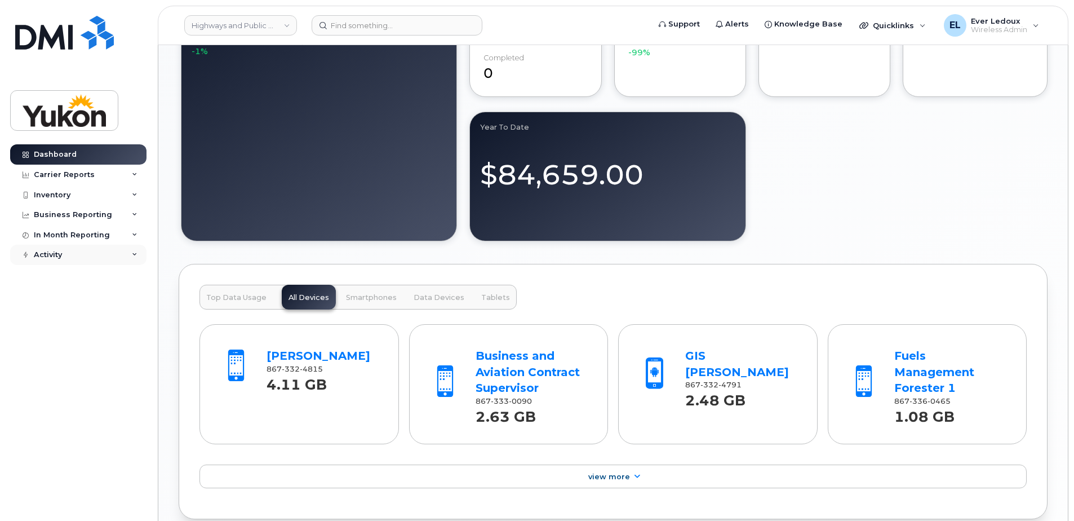
scroll to position [732, 0]
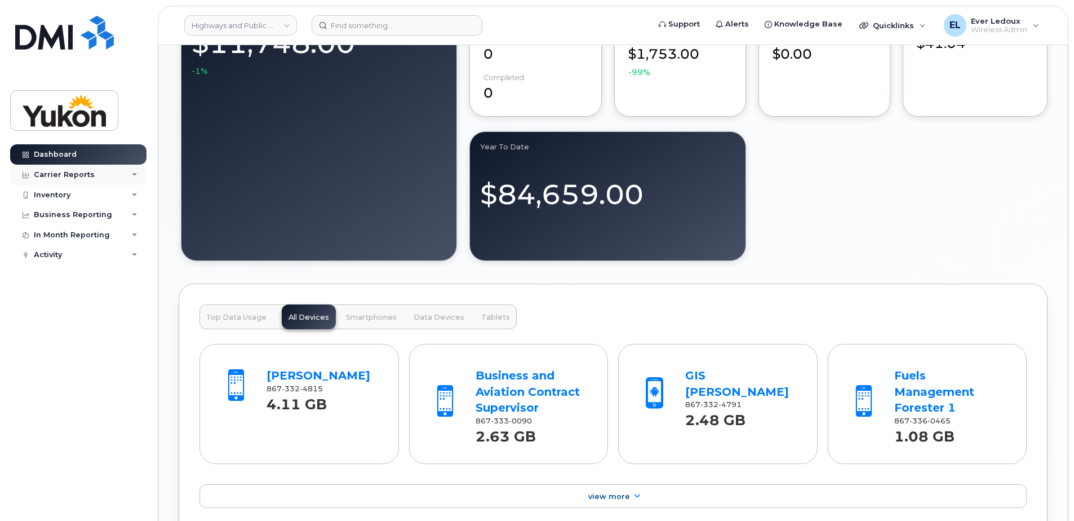
click at [96, 166] on div "Carrier Reports" at bounding box center [78, 175] width 136 height 20
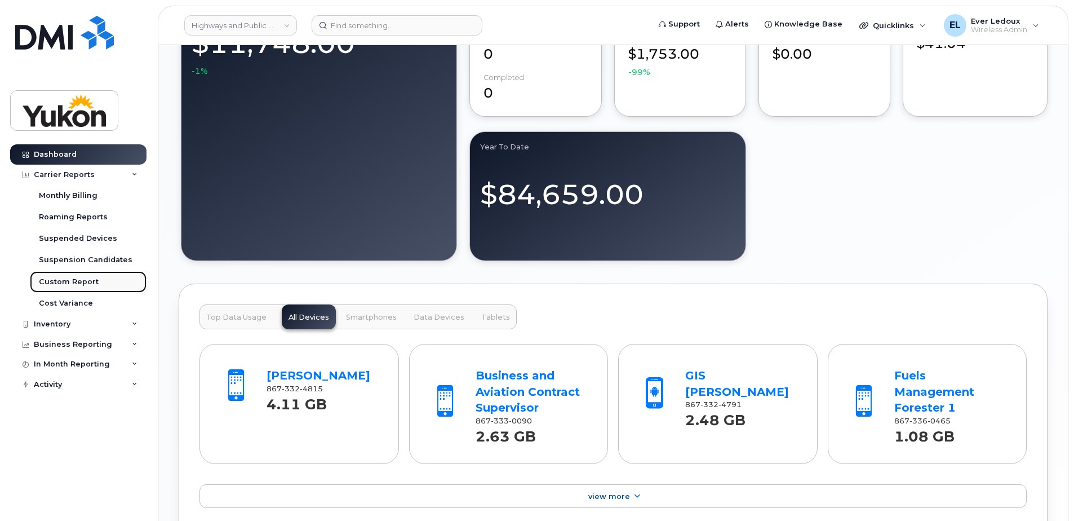
click at [65, 283] on div "Custom Report" at bounding box center [69, 282] width 60 height 10
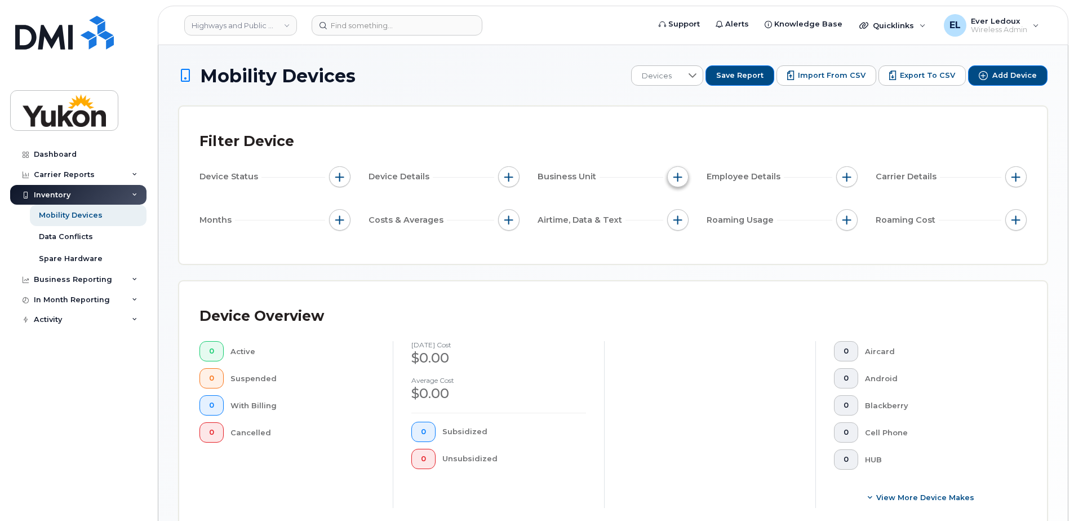
click at [681, 175] on span "button" at bounding box center [677, 176] width 9 height 9
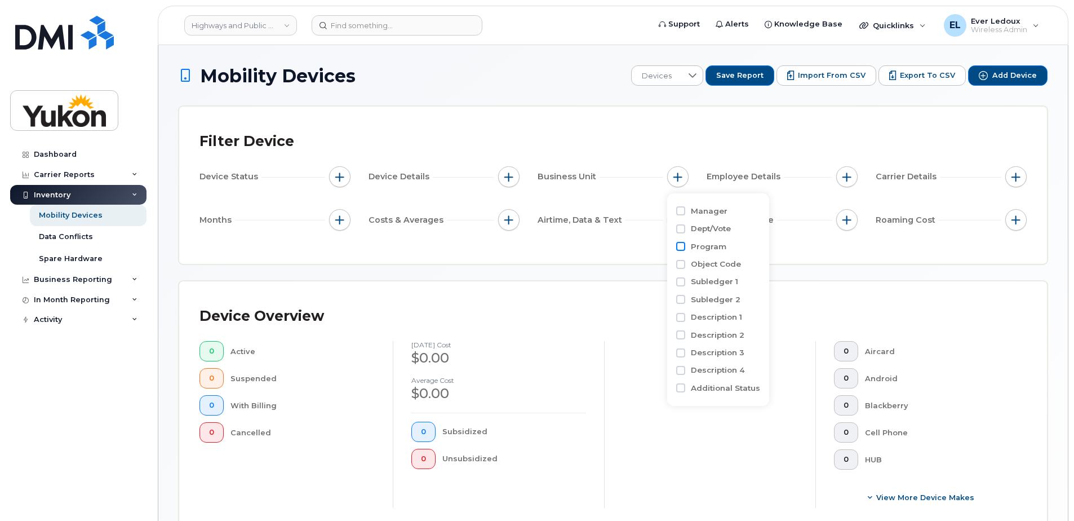
click at [685, 245] on input "Program" at bounding box center [680, 246] width 9 height 9
checkbox input "true"
click at [797, 264] on icon at bounding box center [801, 267] width 9 height 9
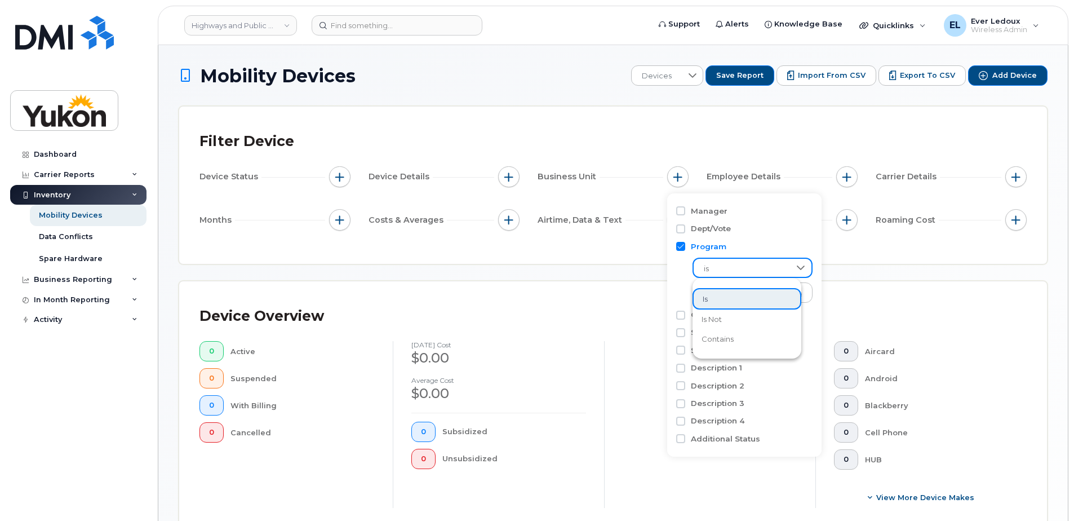
click at [794, 264] on div at bounding box center [800, 268] width 21 height 18
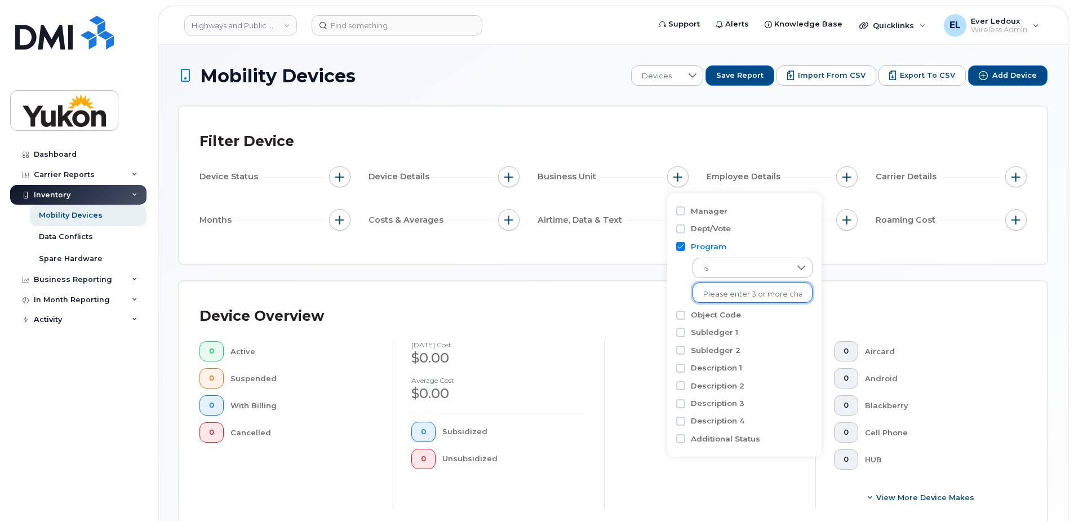
click at [765, 290] on input "text" at bounding box center [752, 294] width 99 height 10
drag, startPoint x: 762, startPoint y: 287, endPoint x: 680, endPoint y: 279, distance: 82.1
click at [599, 281] on body "Highways and Public Works (YTG) Support Alerts Knowledge Base Quicklinks Suspen…" at bounding box center [537, 407] width 1074 height 814
type input "511-4030"
click at [516, 301] on div "Device Overview" at bounding box center [612, 315] width 827 height 29
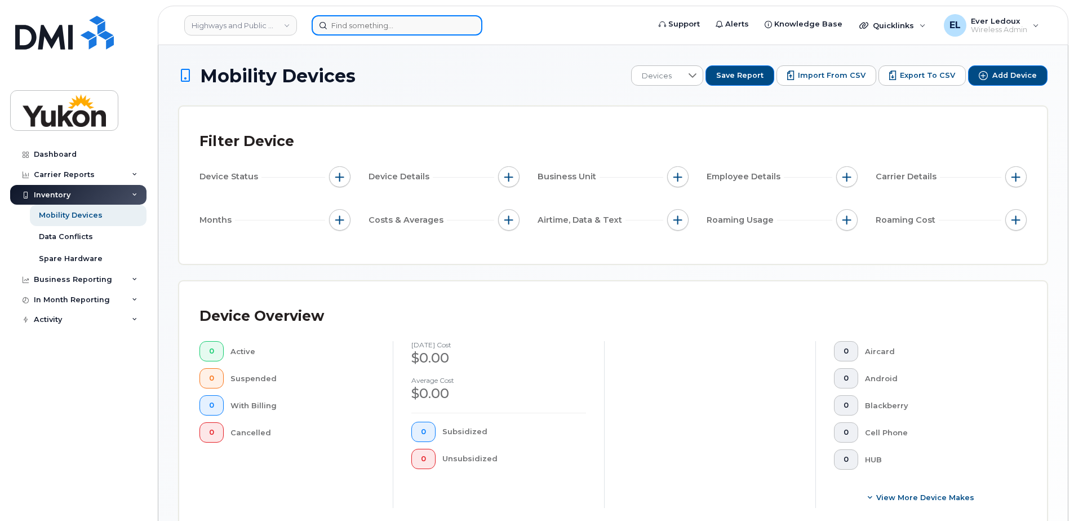
click at [371, 20] on input at bounding box center [397, 25] width 171 height 20
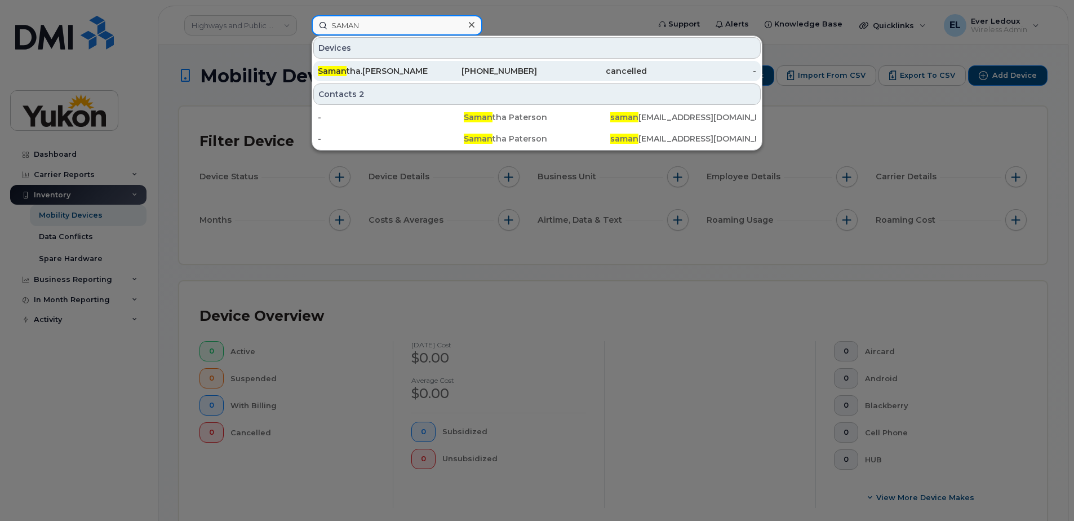
type input "SAMAN"
click at [423, 74] on div "Saman tha.Crosby-C6" at bounding box center [373, 70] width 110 height 11
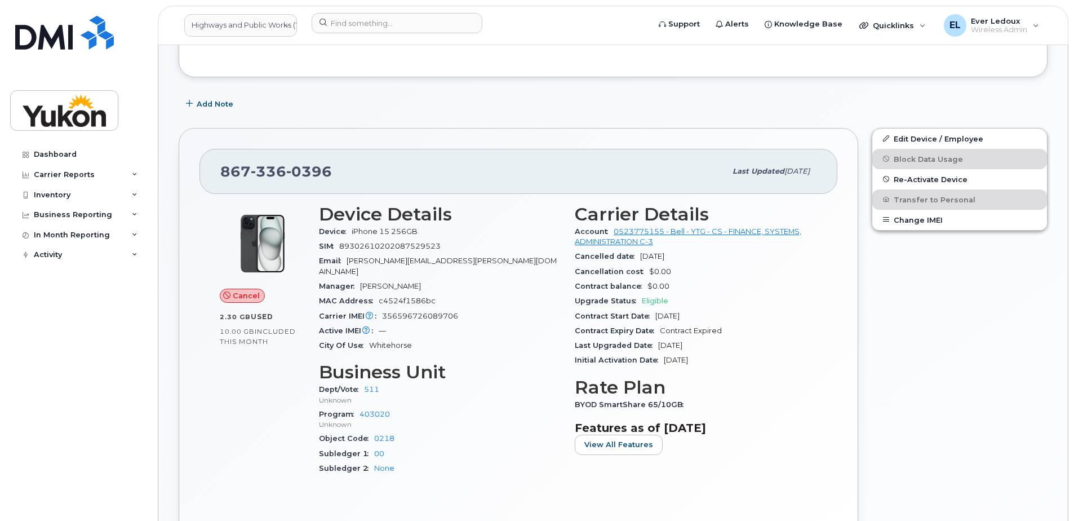
scroll to position [282, 0]
